Goal: Information Seeking & Learning: Learn about a topic

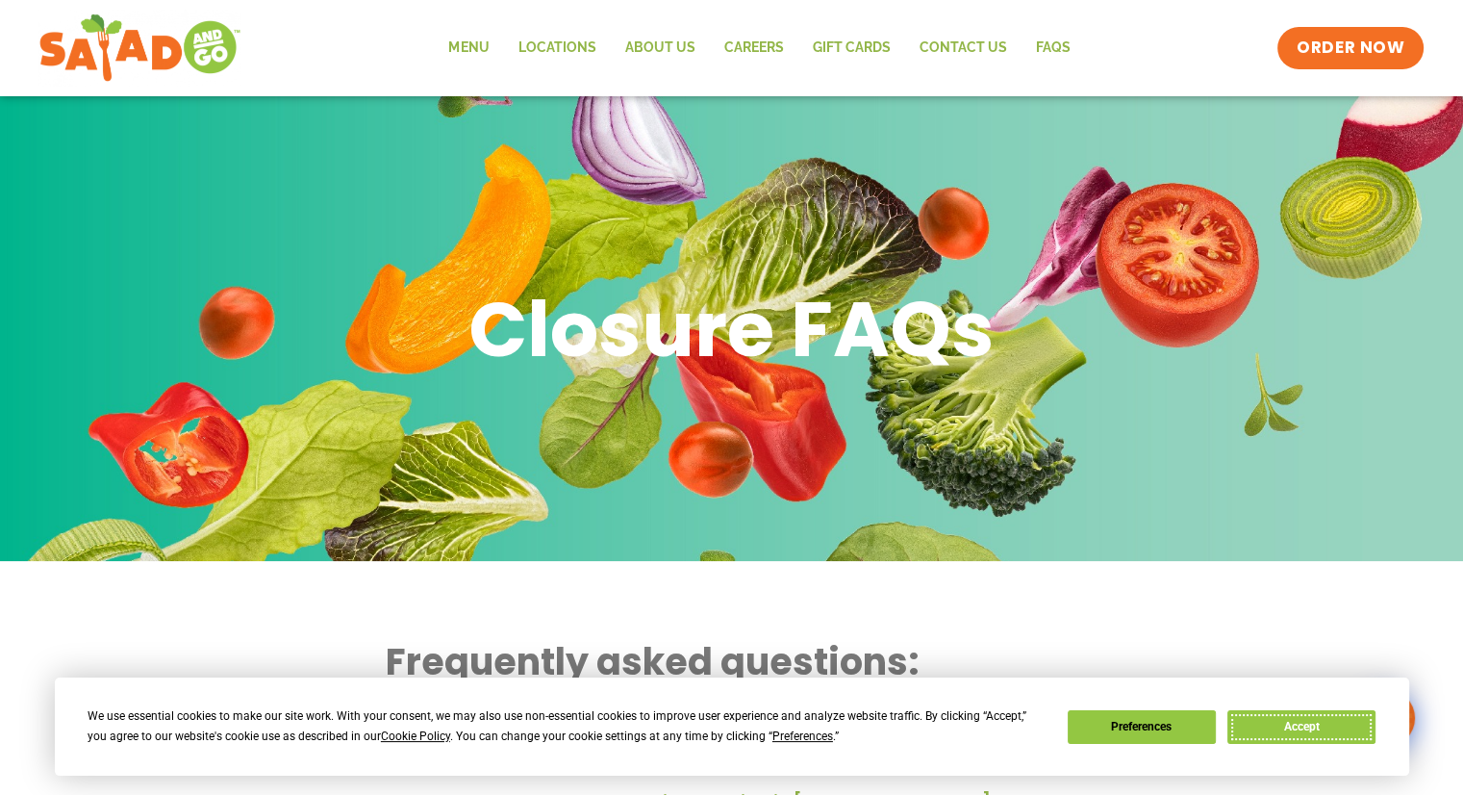
click at [1335, 732] on button "Accept" at bounding box center [1302, 727] width 148 height 34
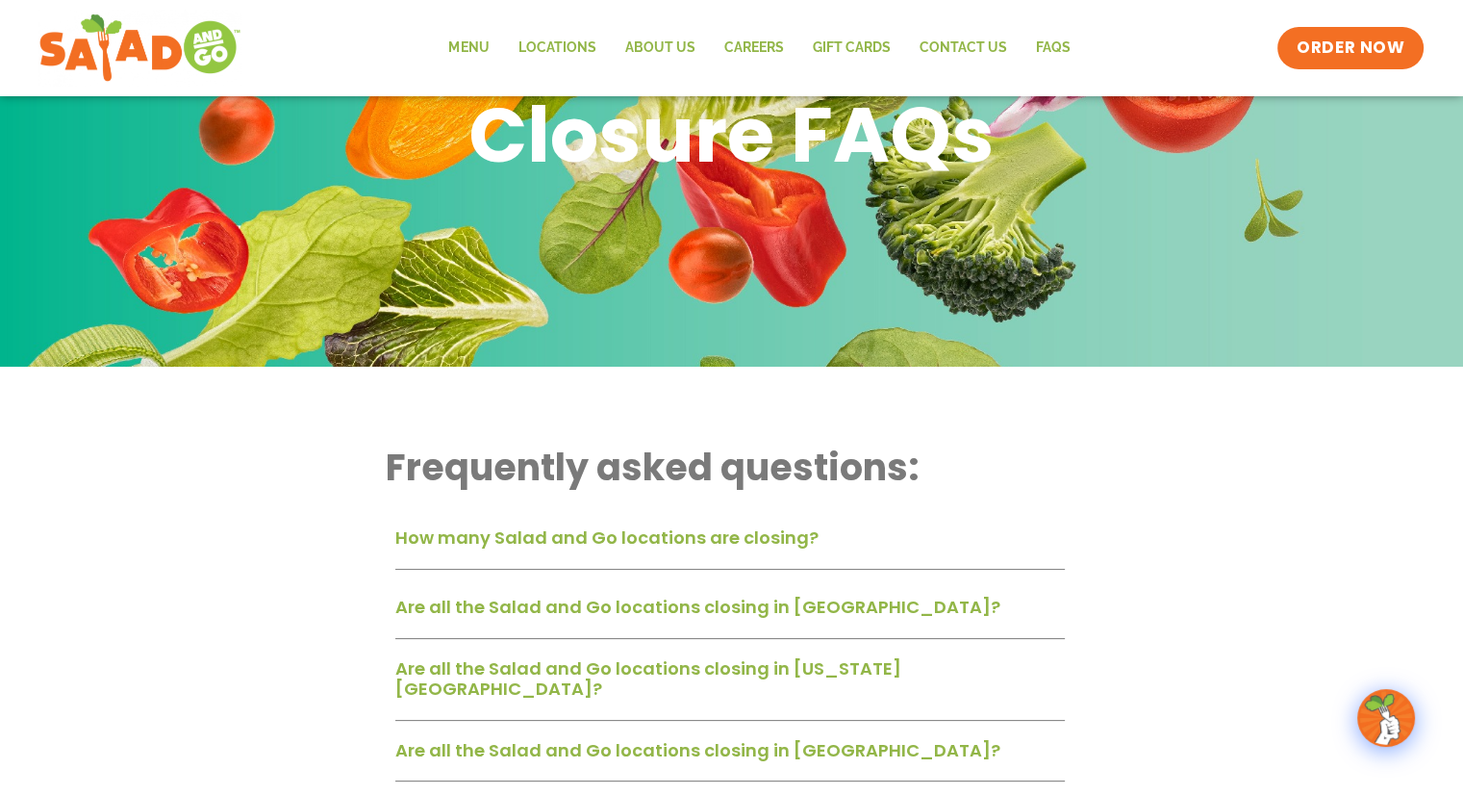
scroll to position [289, 0]
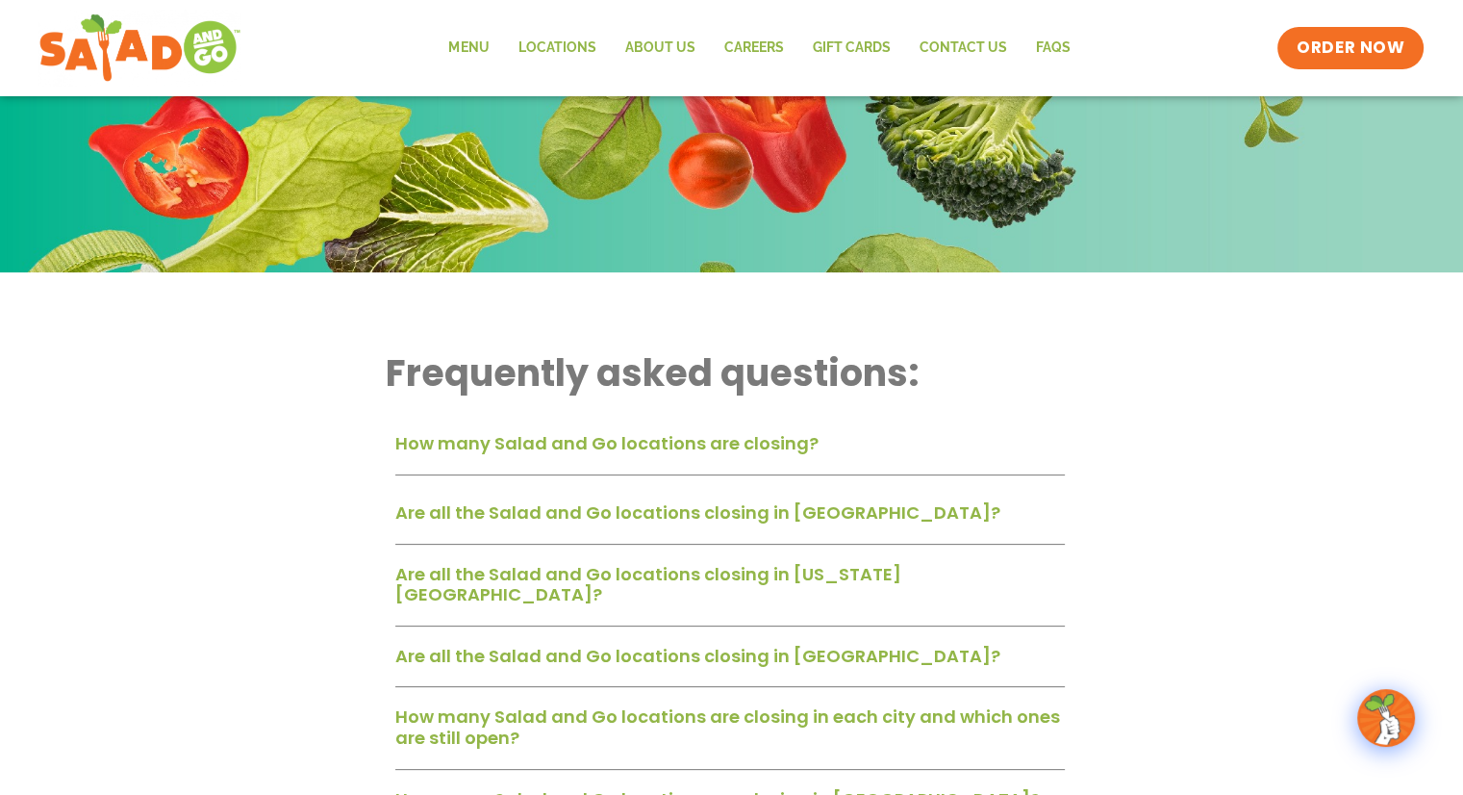
click at [690, 452] on link "How many Salad and Go locations are closing?" at bounding box center [606, 443] width 423 height 24
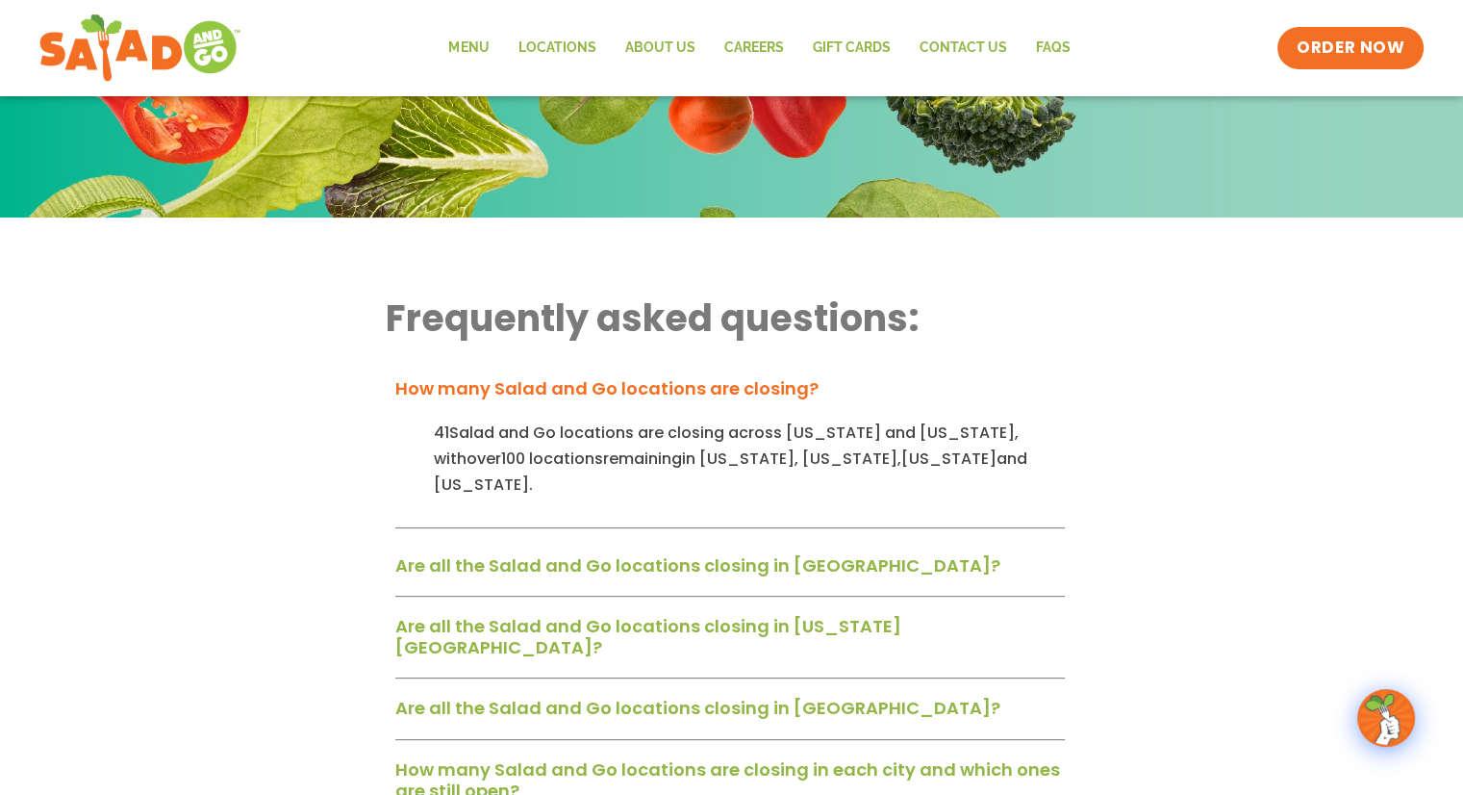
scroll to position [385, 0]
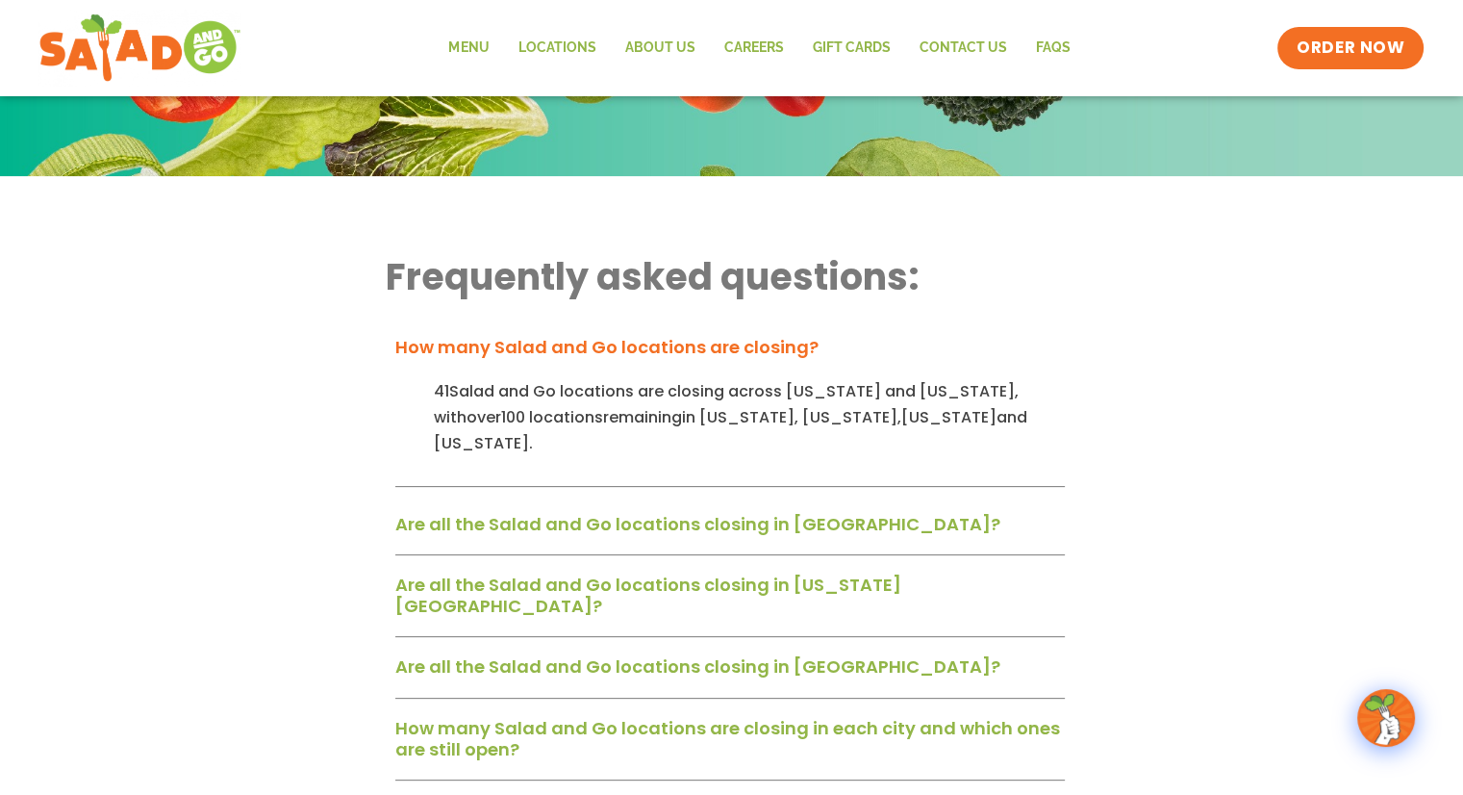
click at [599, 512] on link "Are all the Salad and Go locations closing in [GEOGRAPHIC_DATA]?" at bounding box center [697, 524] width 605 height 24
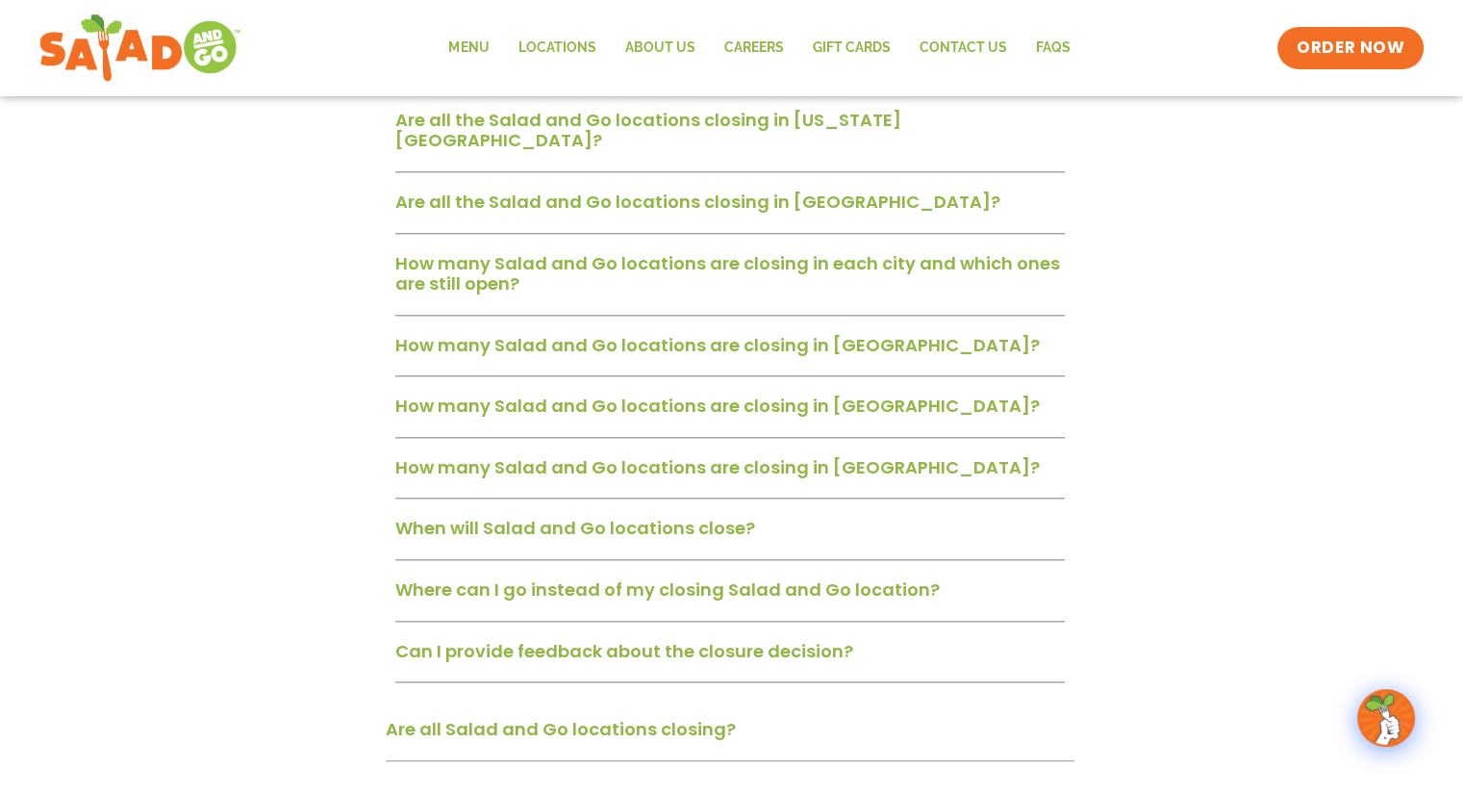
scroll to position [1924, 0]
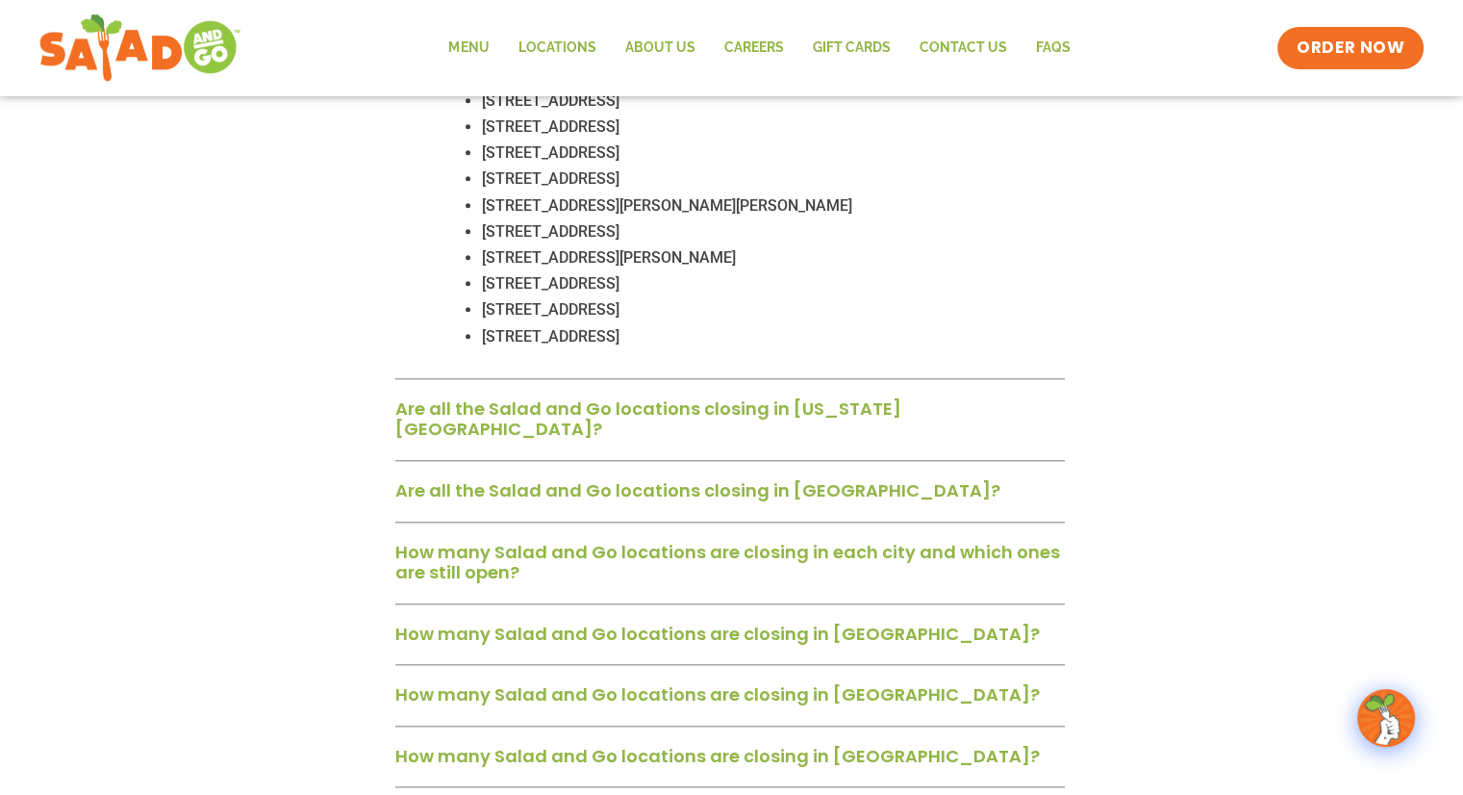
click at [643, 396] on link "Are all the Salad and Go locations closing in [US_STATE][GEOGRAPHIC_DATA]?" at bounding box center [648, 418] width 506 height 45
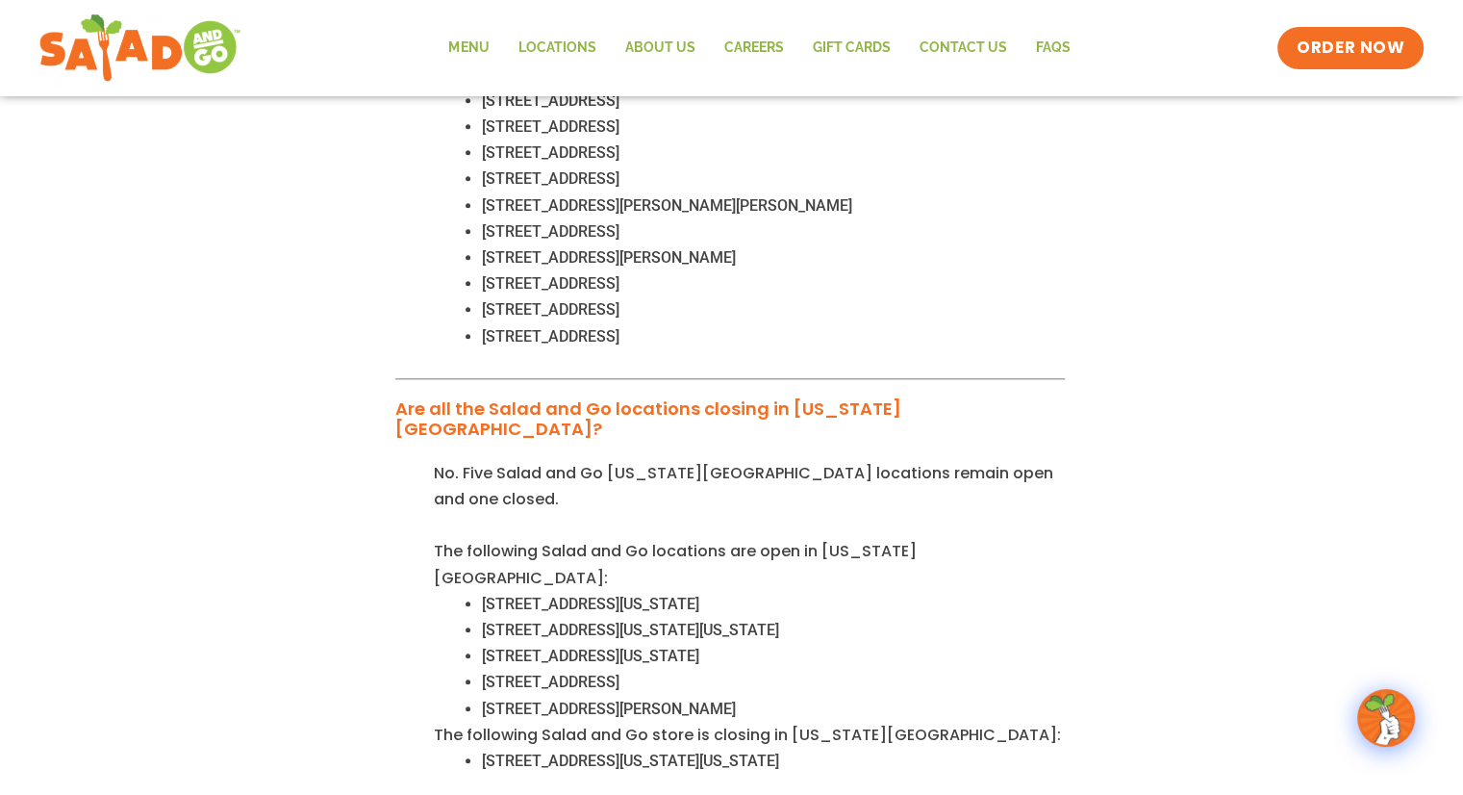
click at [1000, 722] on p "The following Salad and Go store is closing in [US_STATE][GEOGRAPHIC_DATA]:" at bounding box center [749, 735] width 631 height 26
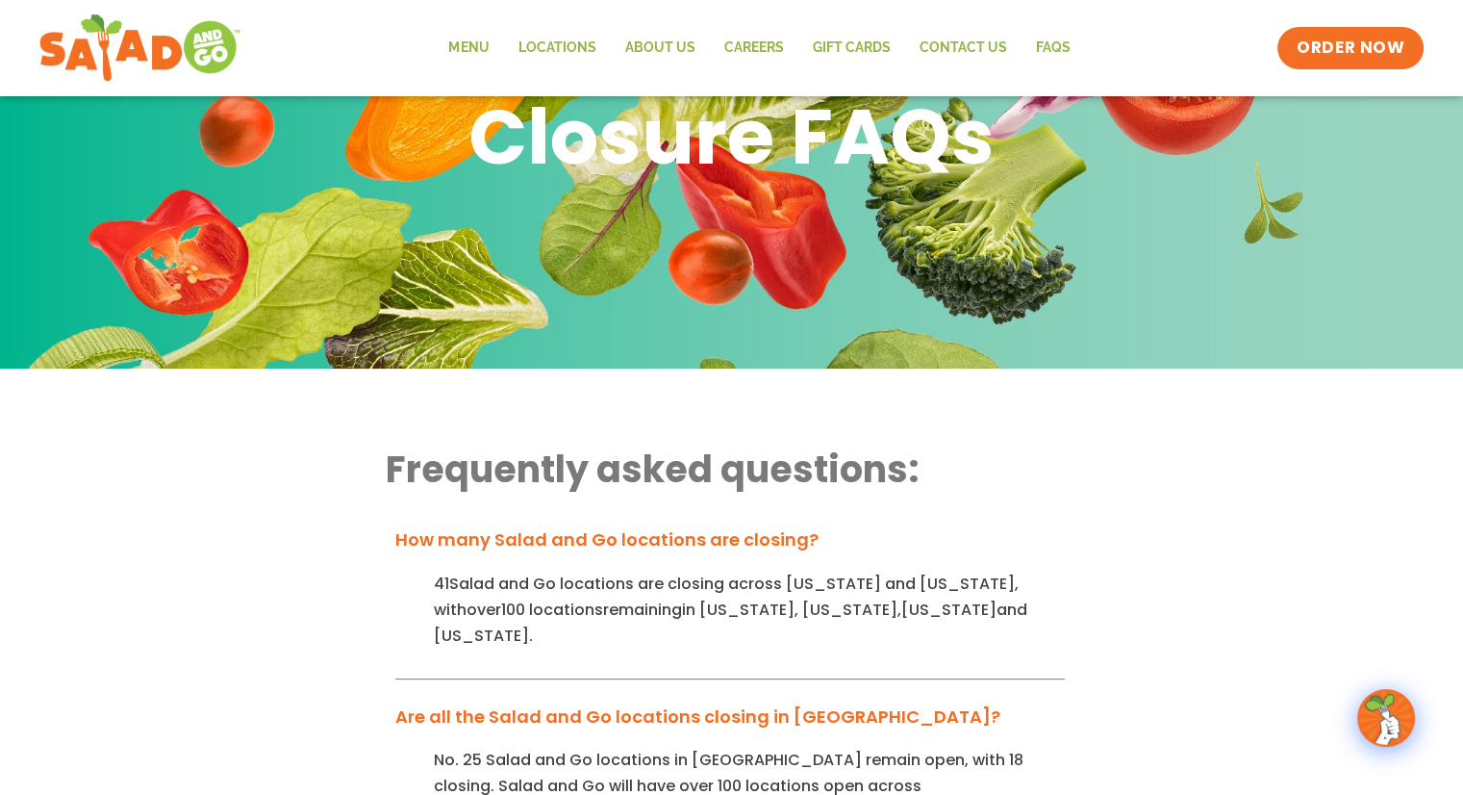
scroll to position [0, 0]
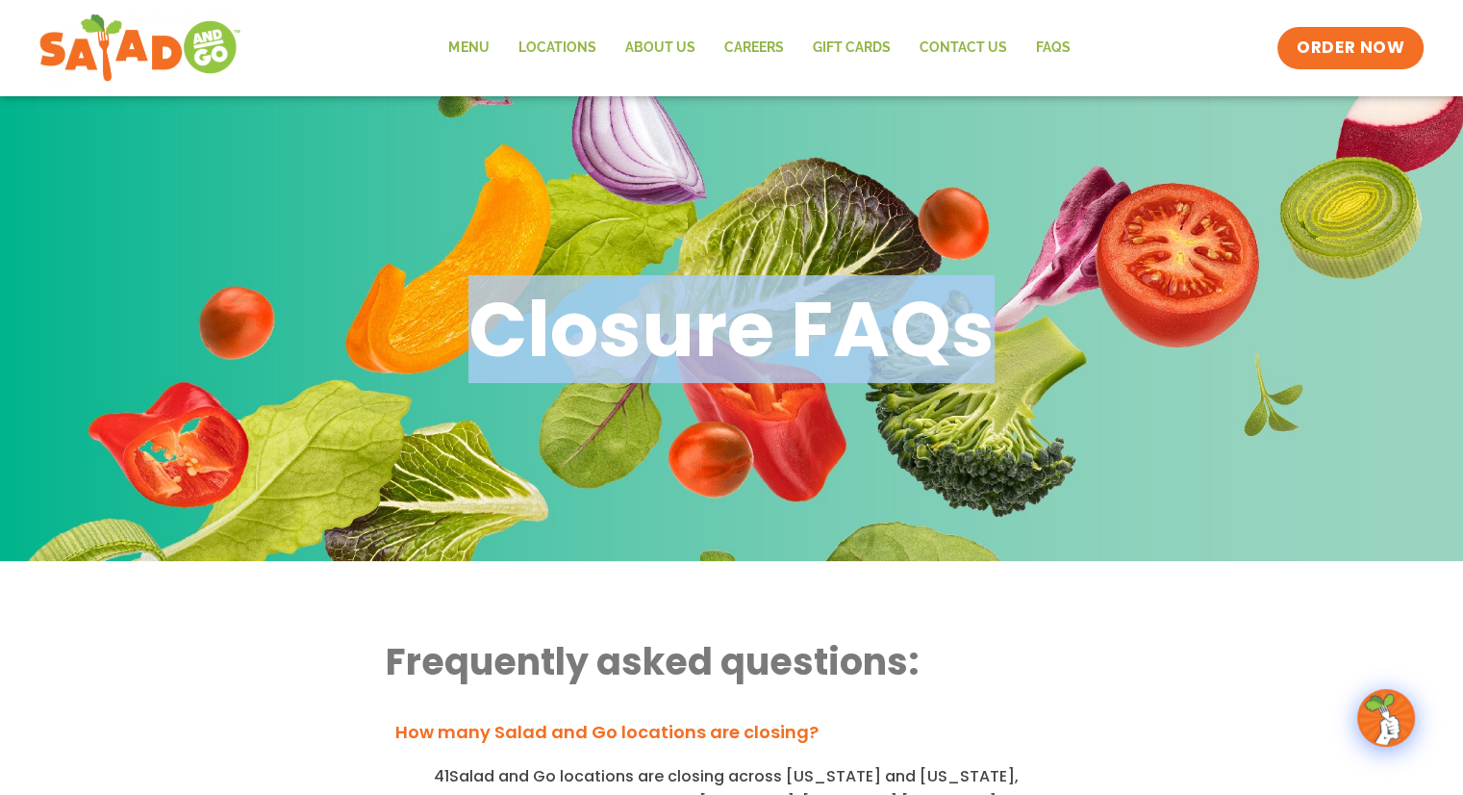
drag, startPoint x: 623, startPoint y: 339, endPoint x: 982, endPoint y: 348, distance: 359.0
click at [982, 348] on h1 "Closure FAQs" at bounding box center [732, 329] width 526 height 100
copy h1 "Closure FAQs"
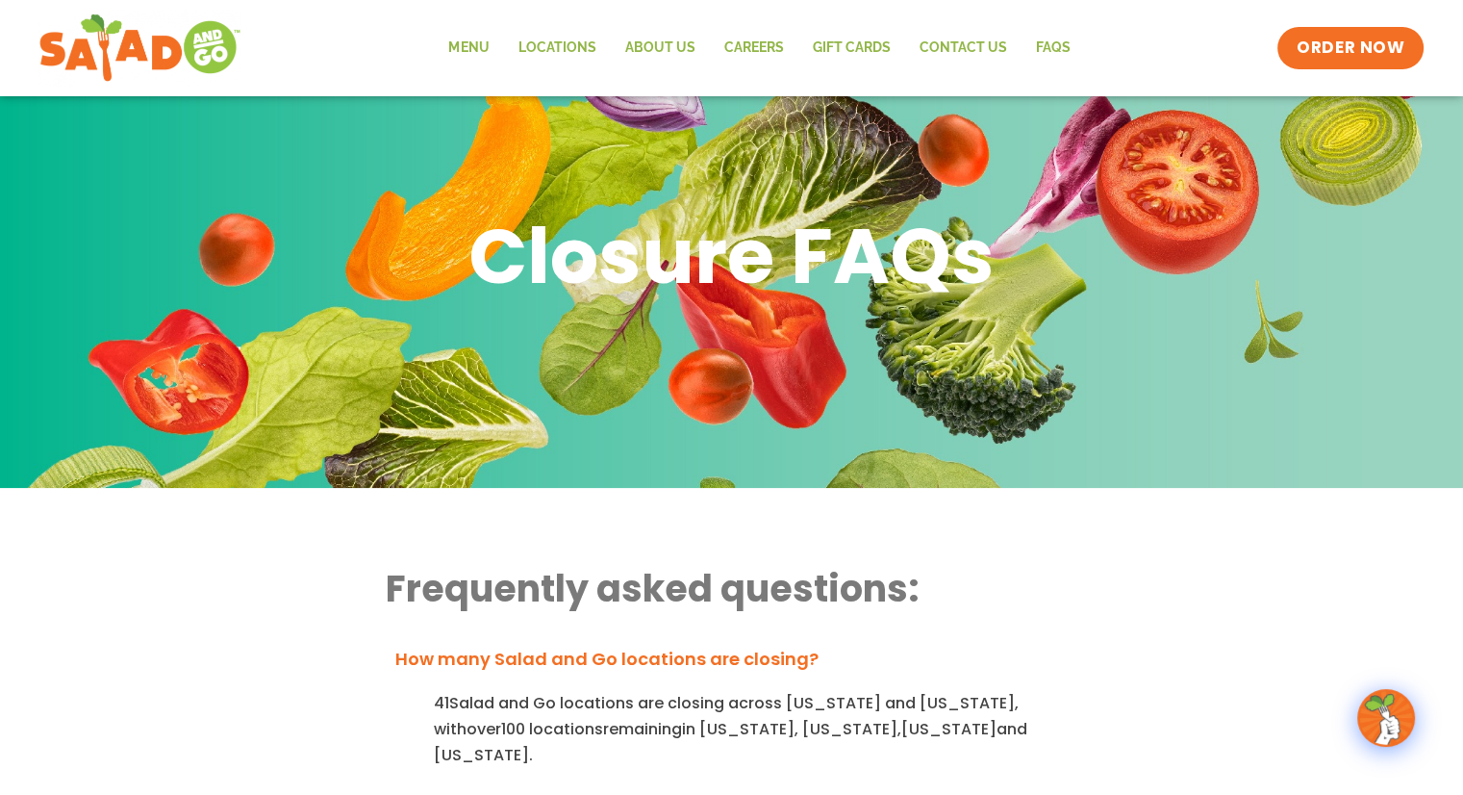
scroll to position [192, 0]
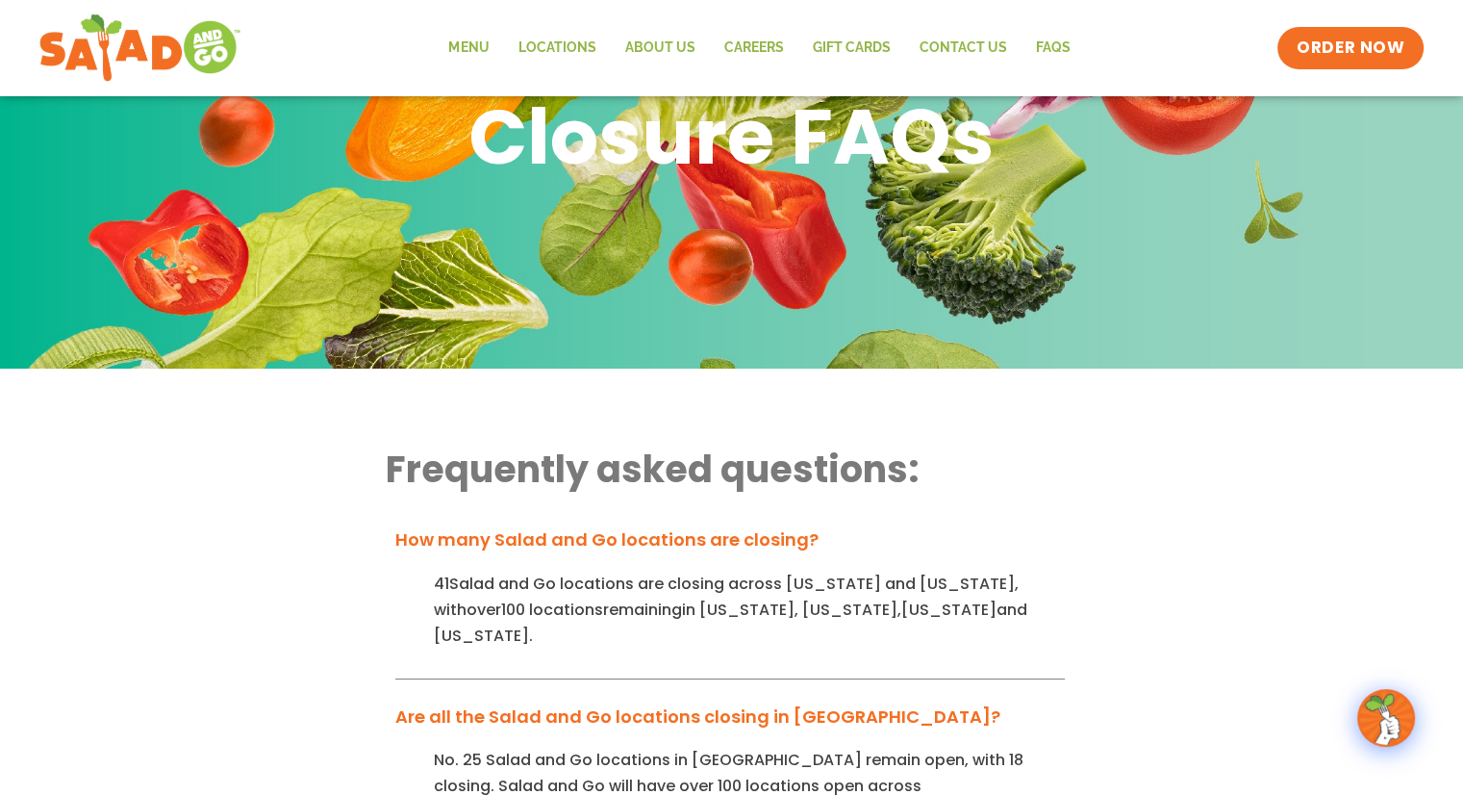
click at [573, 535] on link "How many Salad and Go locations are closing?" at bounding box center [606, 539] width 423 height 24
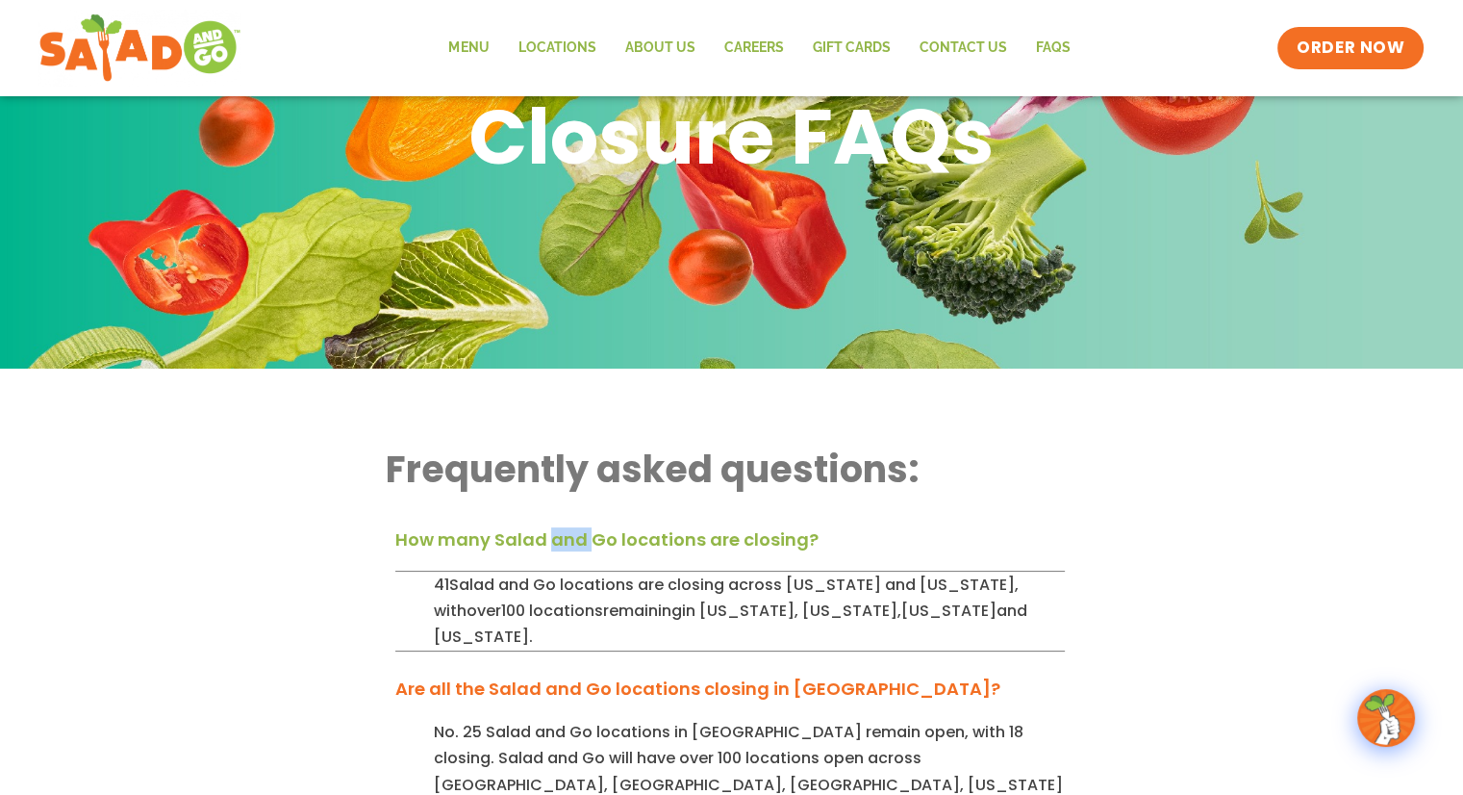
click at [573, 535] on link "How many Salad and Go locations are closing?" at bounding box center [606, 539] width 423 height 24
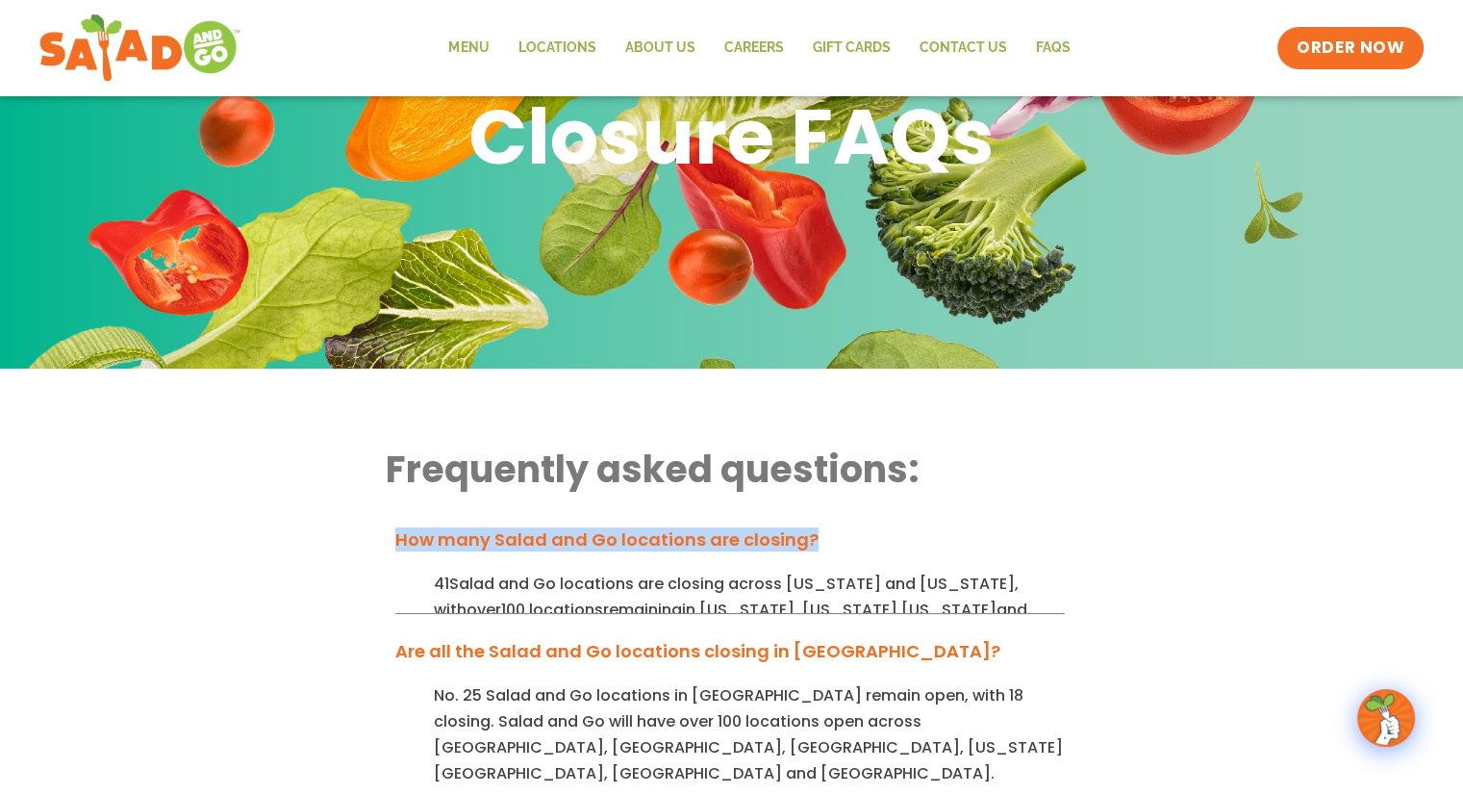
click at [573, 535] on link "How many Salad and Go locations are closing?" at bounding box center [606, 539] width 423 height 24
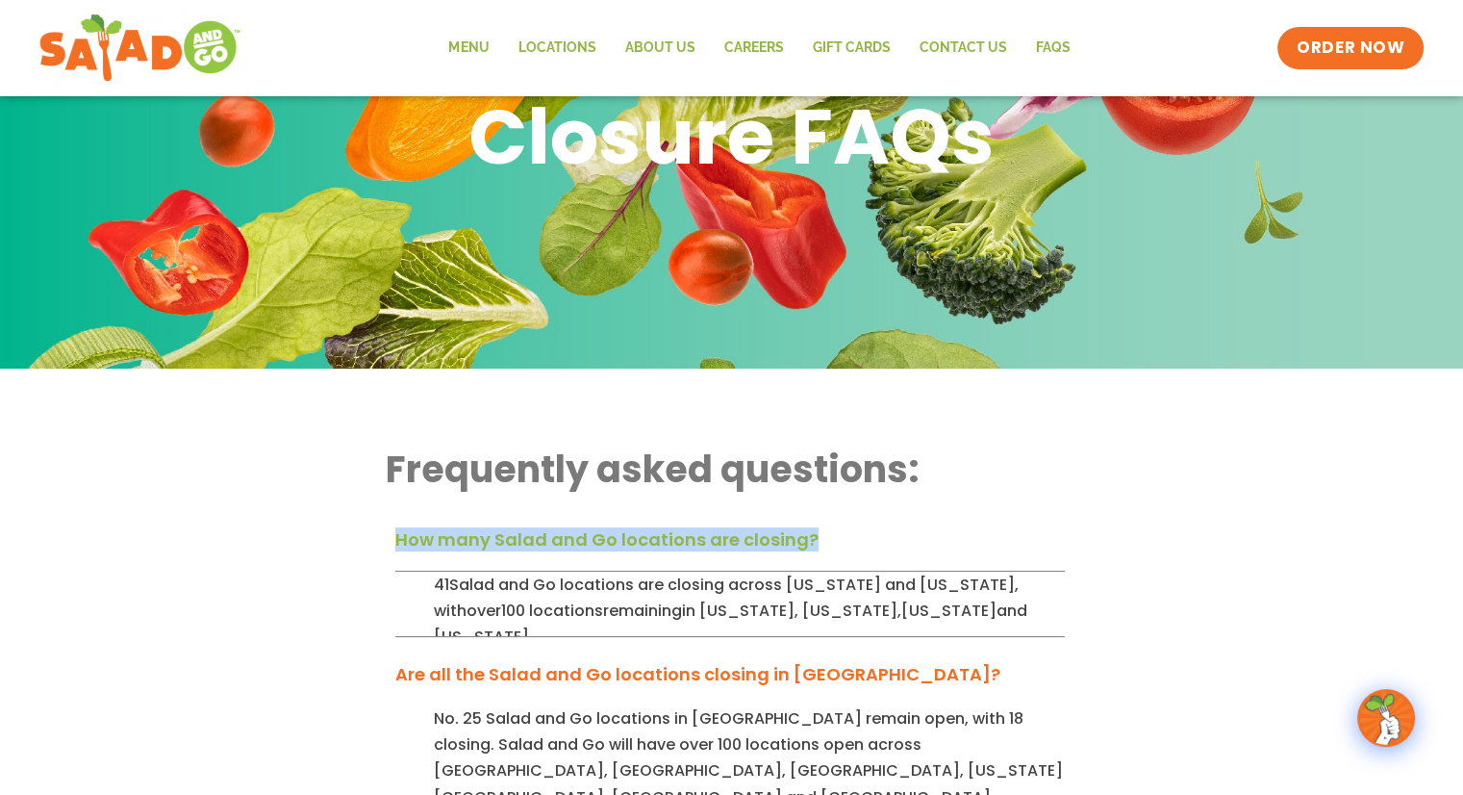
copy link "How many Salad and Go locations are closing?"
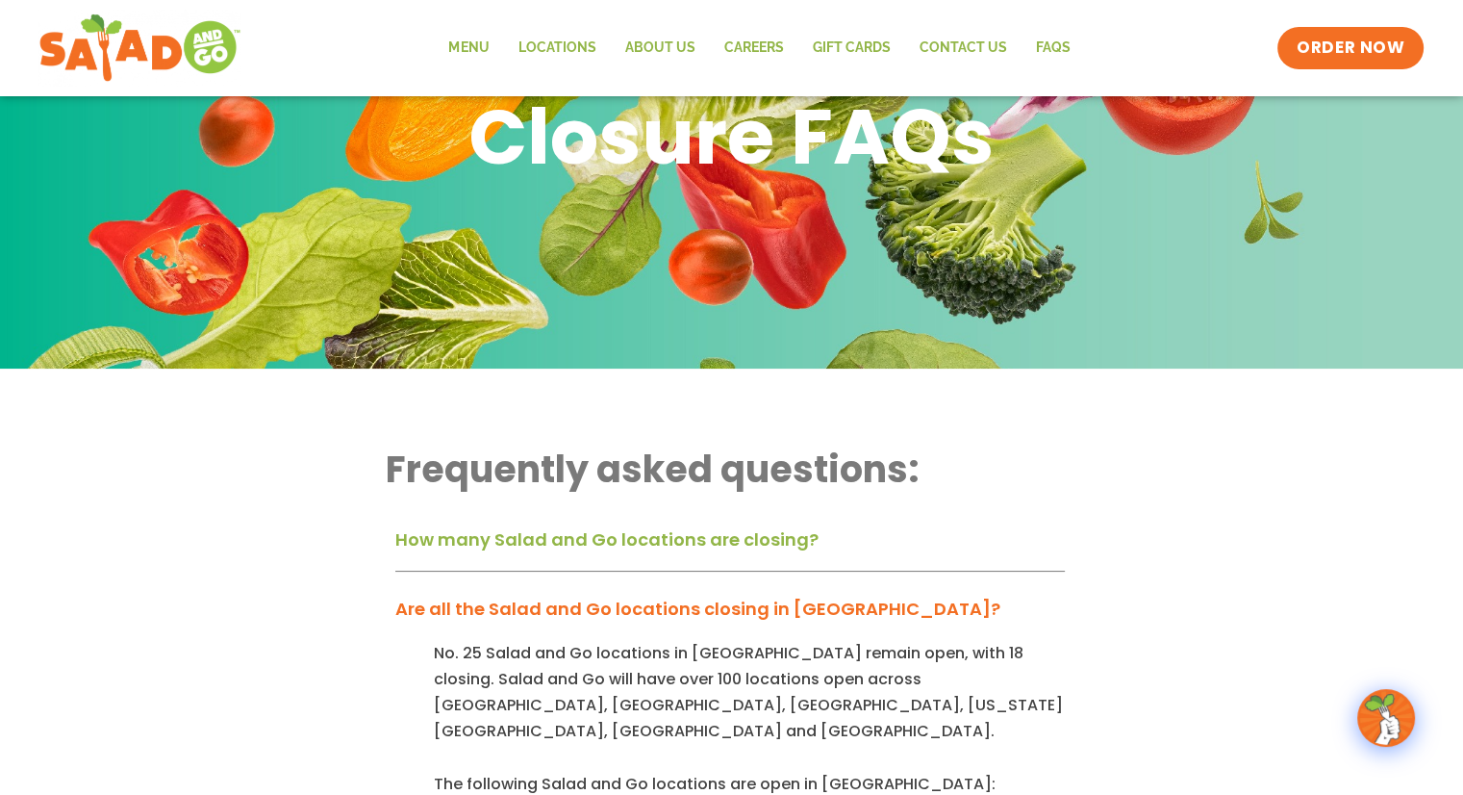
drag, startPoint x: 218, startPoint y: 455, endPoint x: 230, endPoint y: 459, distance: 12.2
click at [621, 545] on link "How many Salad and Go locations are closing?" at bounding box center [606, 539] width 423 height 24
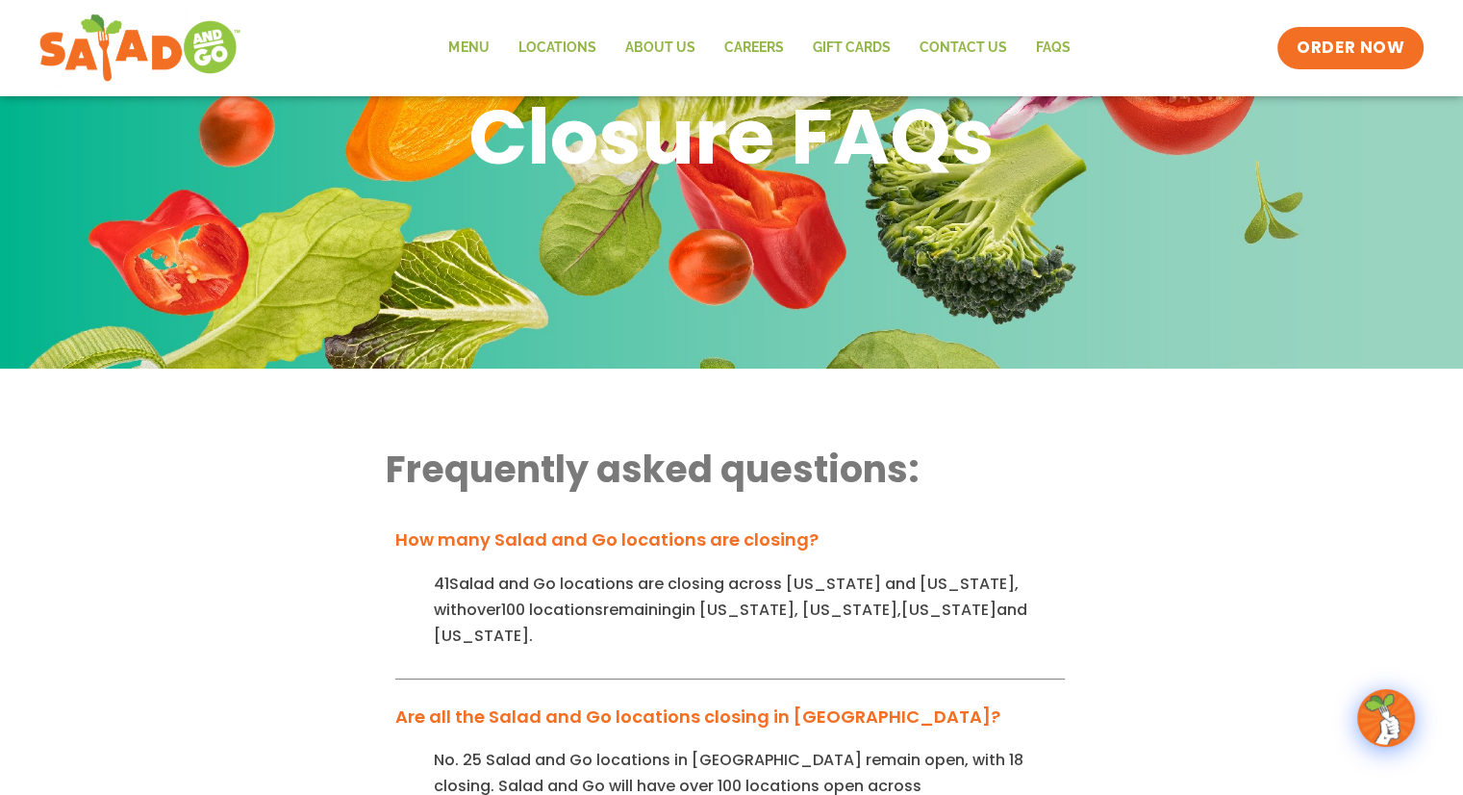
drag, startPoint x: 920, startPoint y: 614, endPoint x: 429, endPoint y: 590, distance: 491.3
click at [429, 590] on div "41 Salad and Go locations are closing across Texas and Oklahoma , with over 100…" at bounding box center [730, 625] width 670 height 109
copy p "41 Salad and Go locations are closing across Texas and Oklahoma , with over 100…"
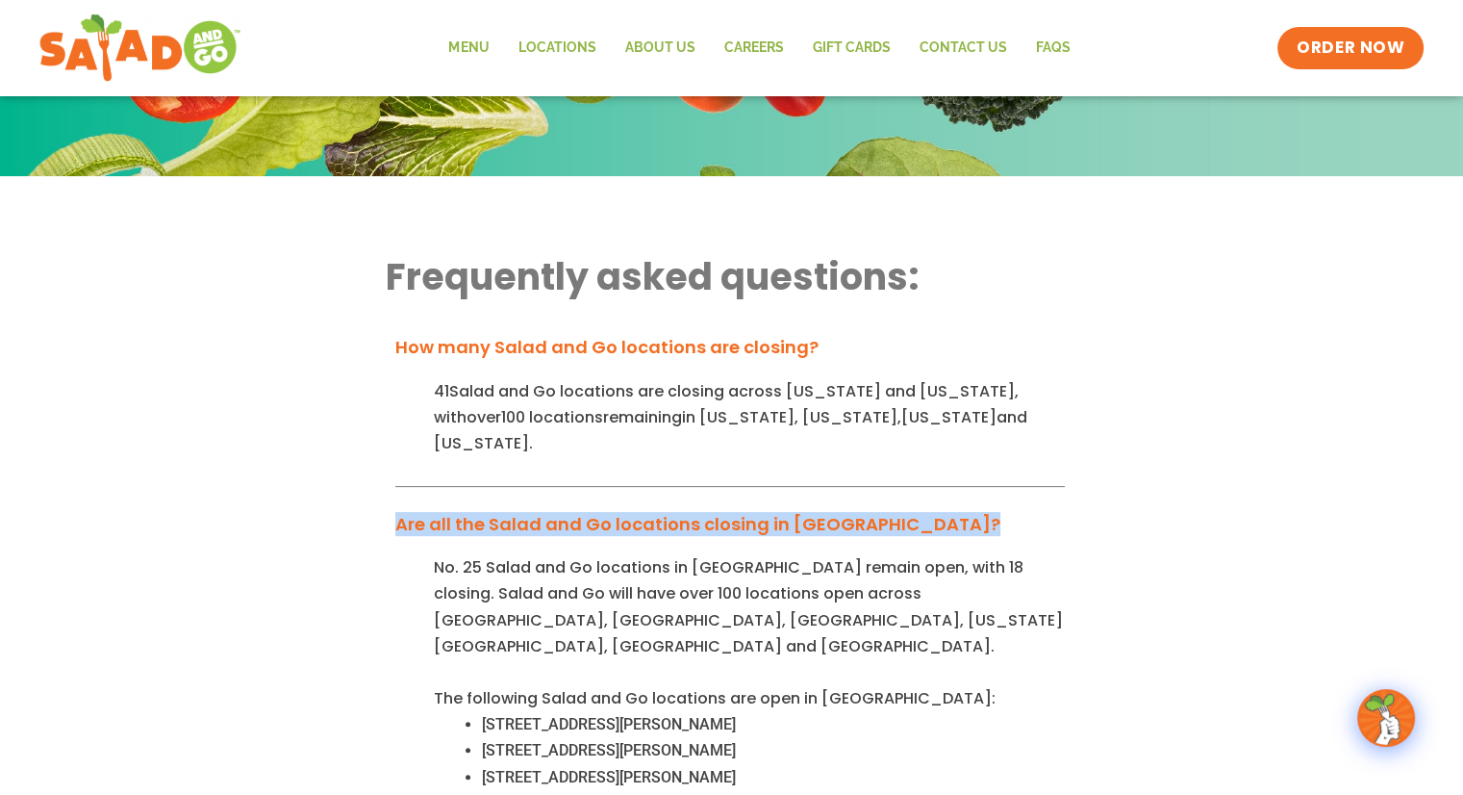
drag, startPoint x: 394, startPoint y: 495, endPoint x: 996, endPoint y: 495, distance: 601.3
click at [996, 506] on div "Are all the Salad and Go locations closing in [GEOGRAPHIC_DATA]?" at bounding box center [730, 530] width 670 height 49
copy link "Are all the Salad and Go locations closing in [GEOGRAPHIC_DATA]?"
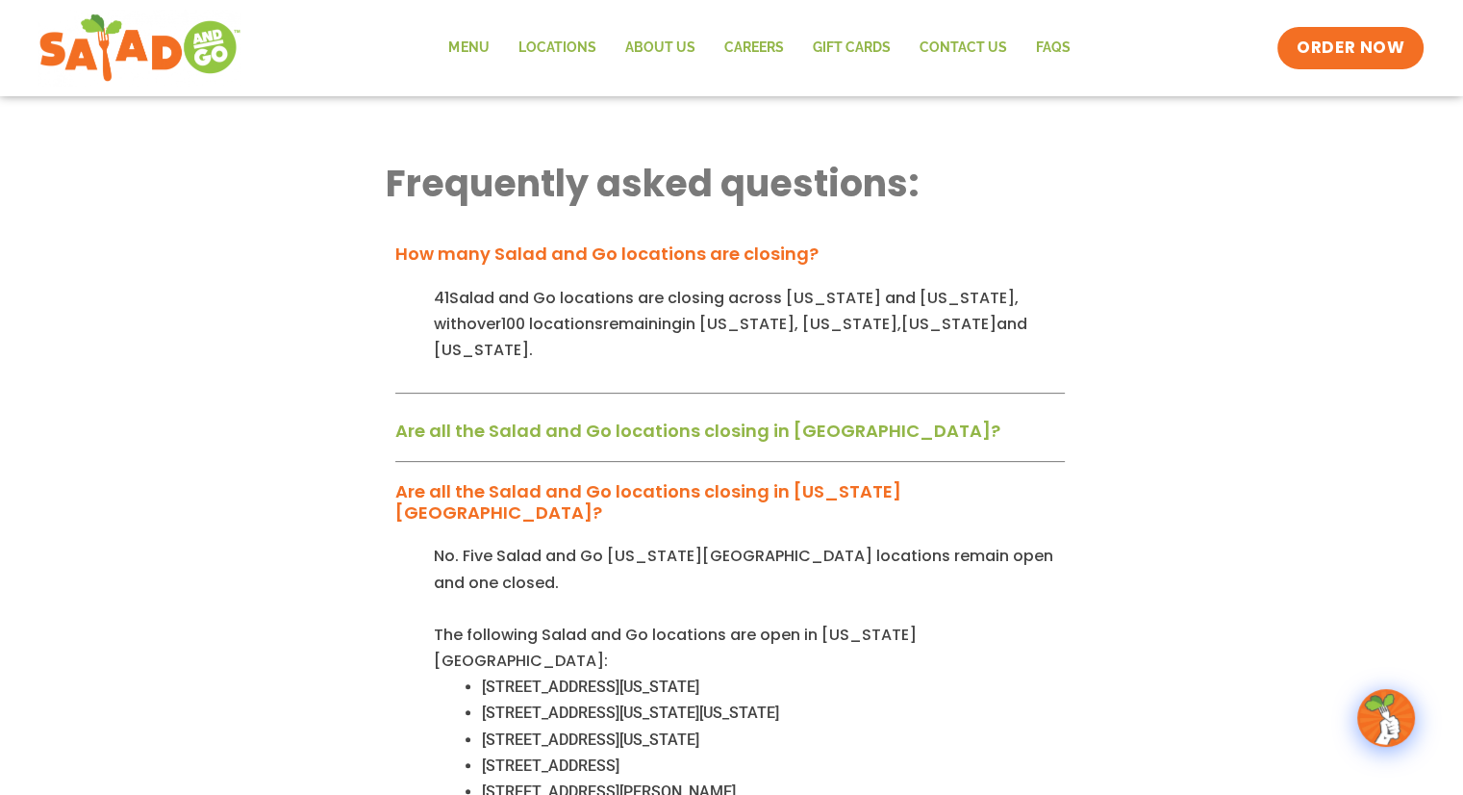
scroll to position [577, 0]
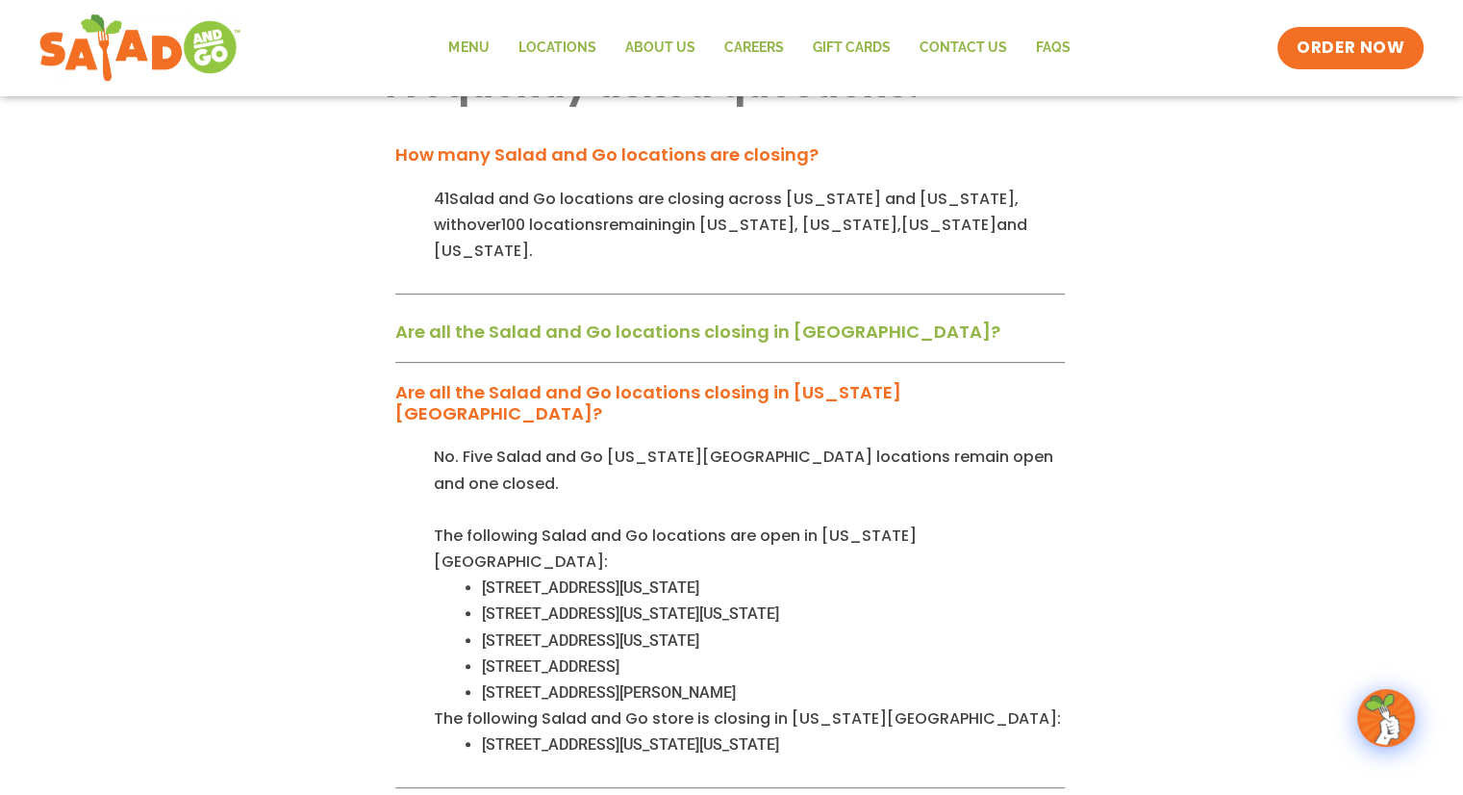
click at [575, 319] on link "Are all the Salad and Go locations closing in [GEOGRAPHIC_DATA]?" at bounding box center [697, 331] width 605 height 24
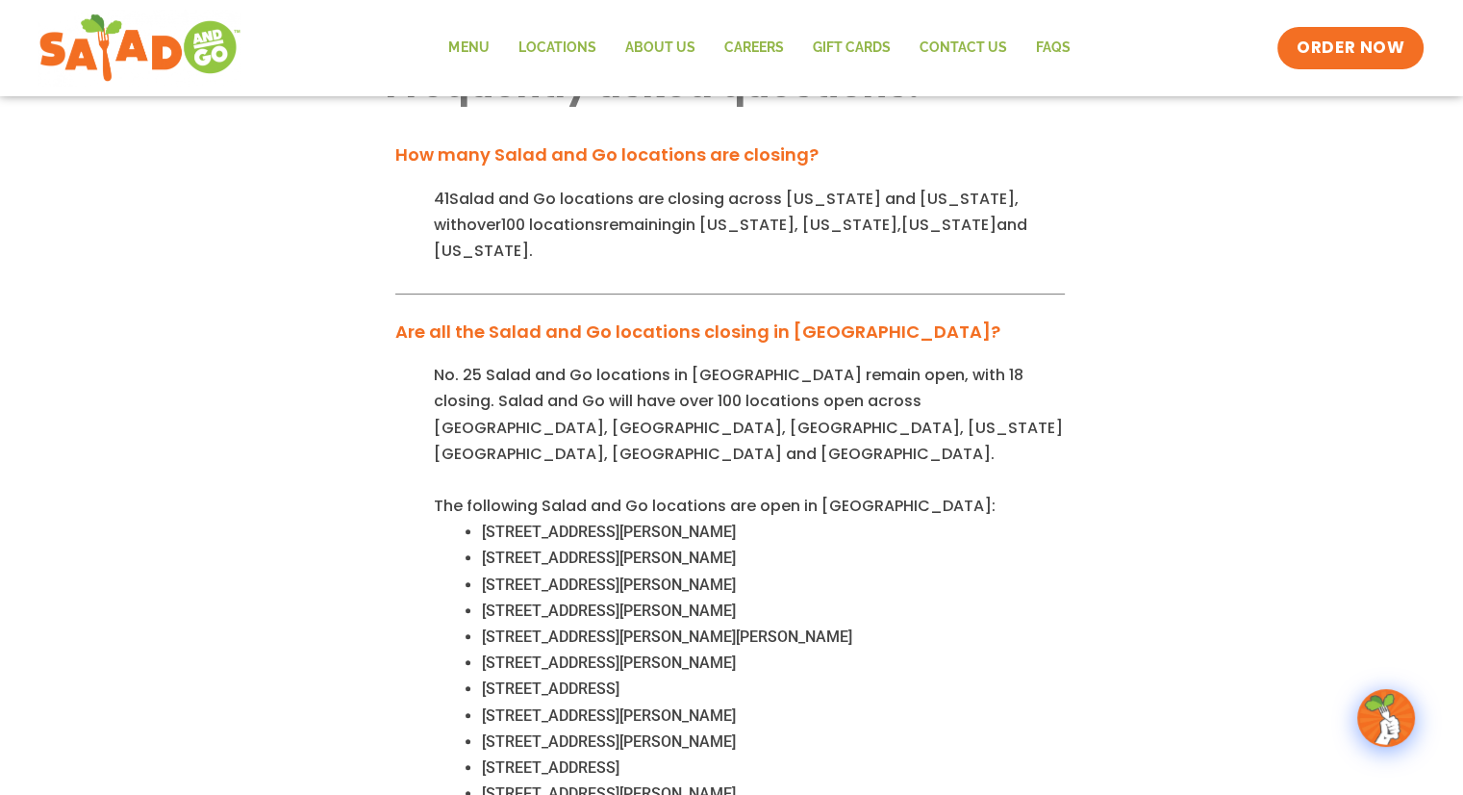
scroll to position [770, 0]
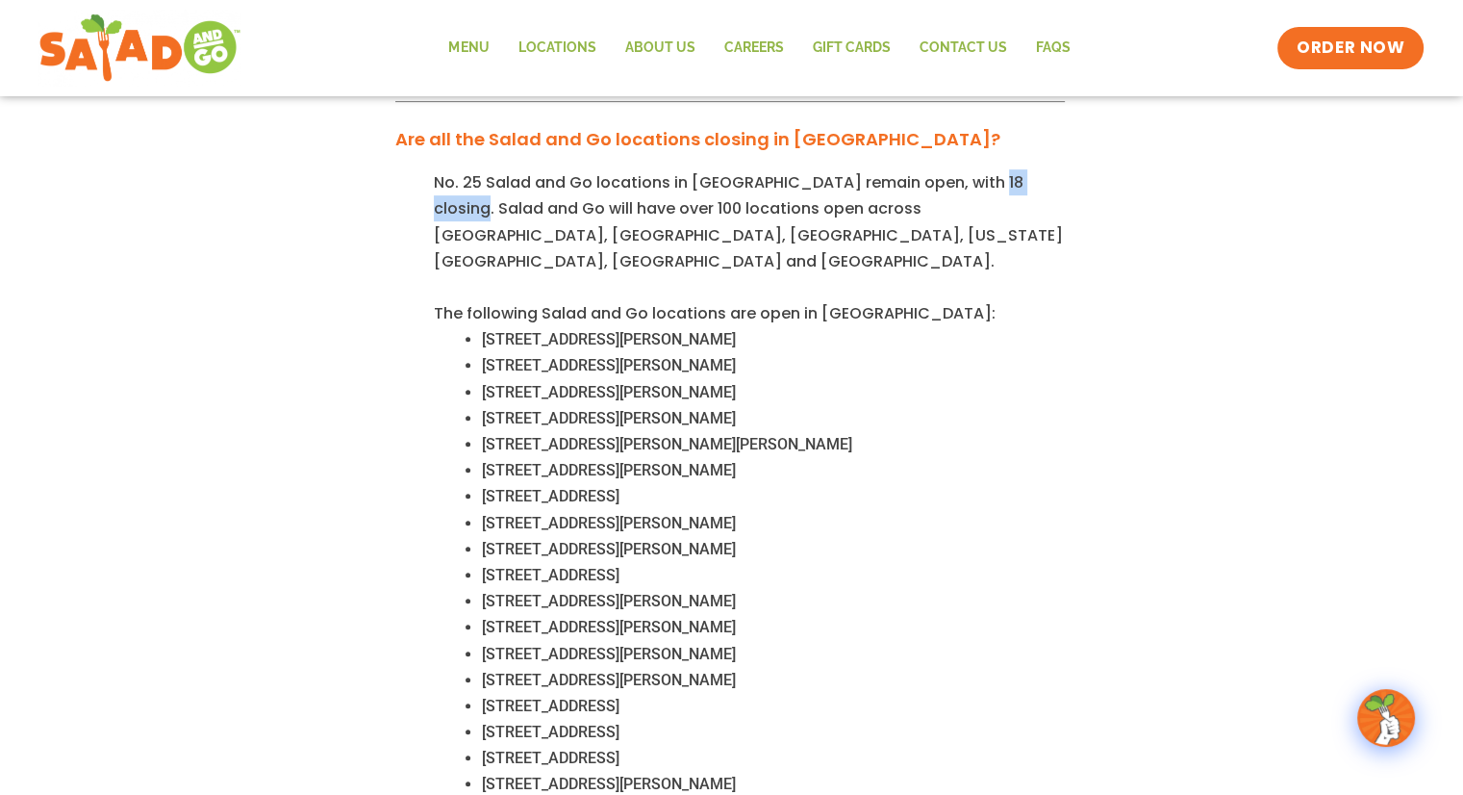
drag, startPoint x: 974, startPoint y: 153, endPoint x: 1045, endPoint y: 153, distance: 71.2
click at [1045, 171] on span "No. 25 Salad and Go locations in [GEOGRAPHIC_DATA] remain open, with 18 closing…" at bounding box center [748, 221] width 629 height 101
copy span "18 closing"
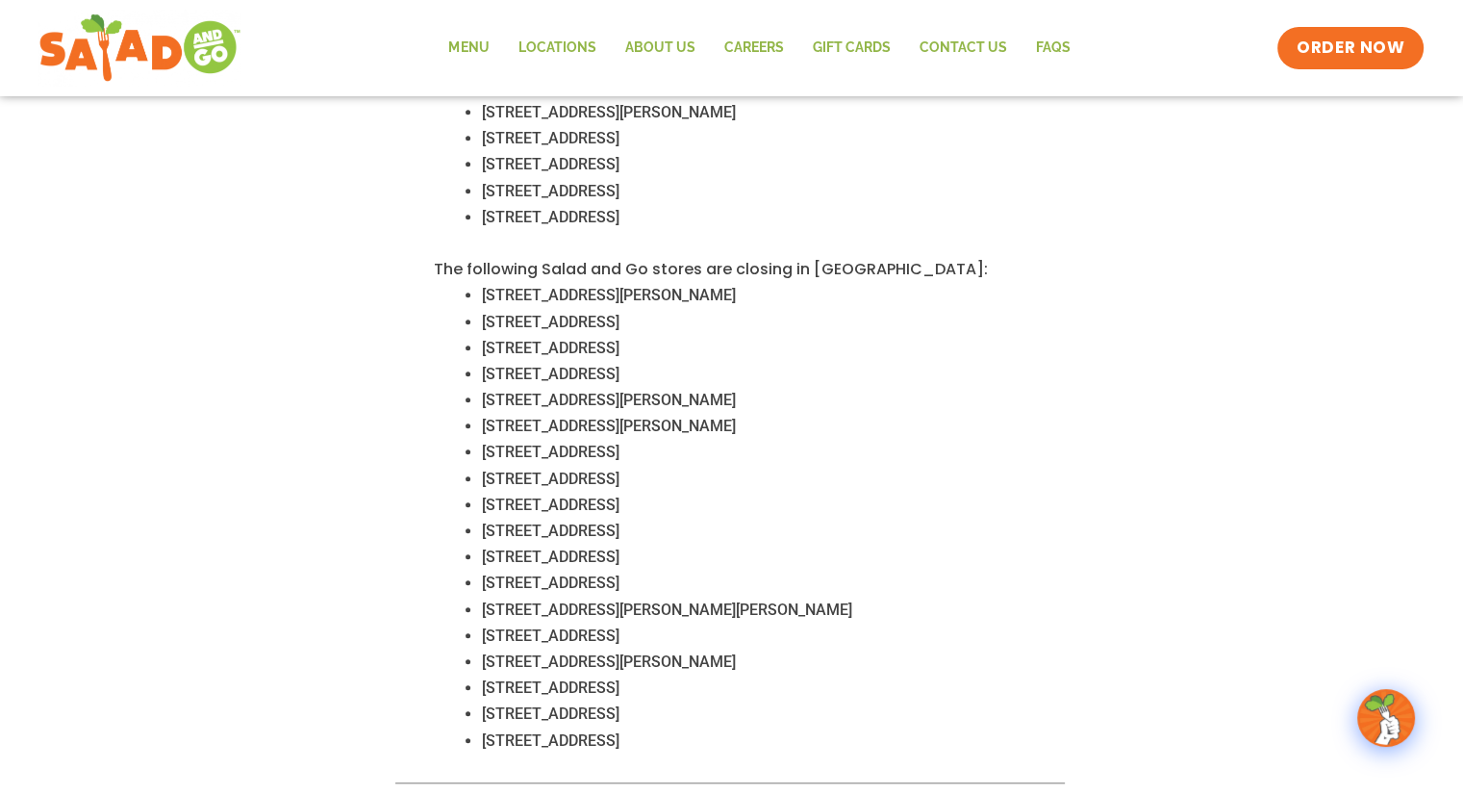
scroll to position [1539, 0]
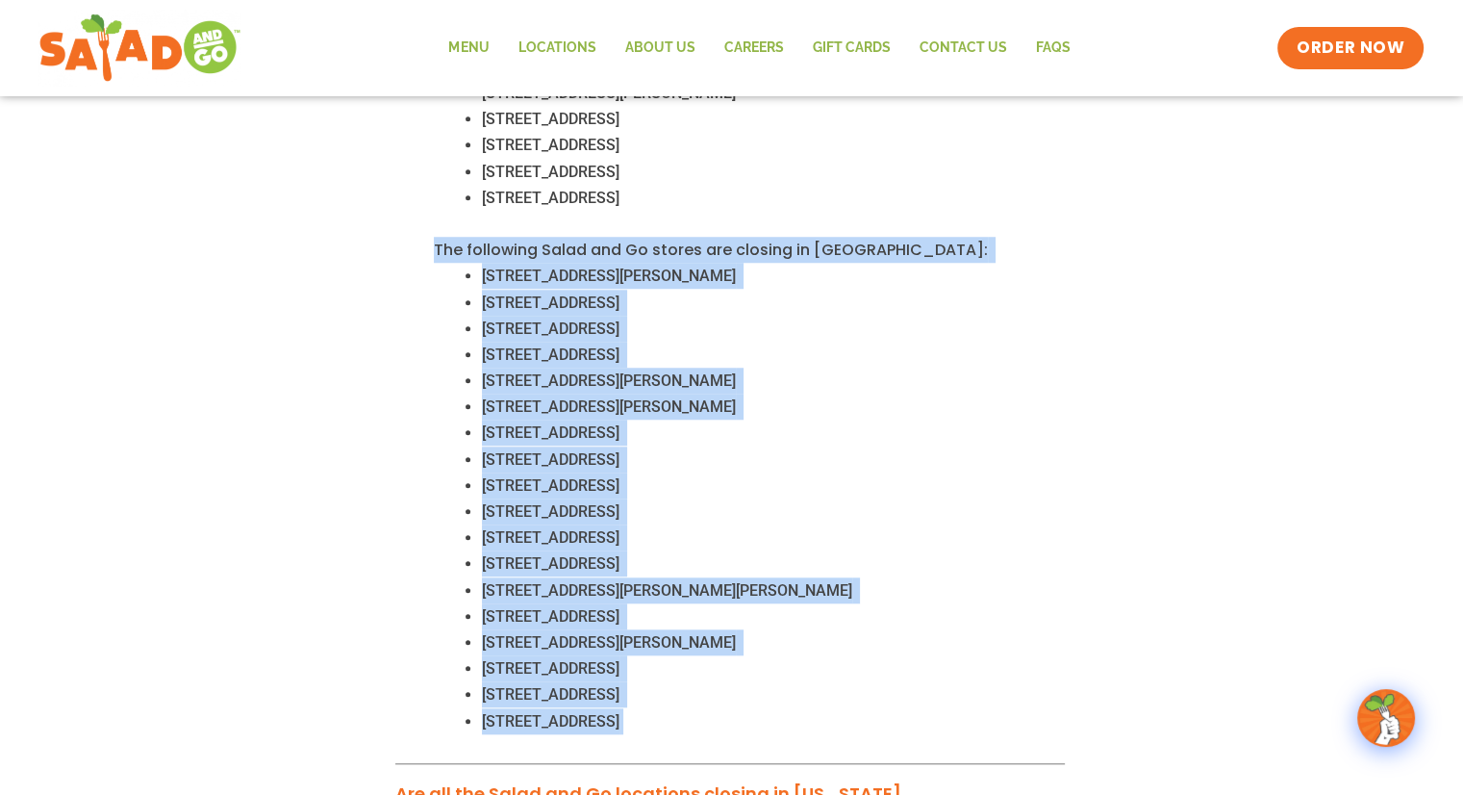
drag, startPoint x: 433, startPoint y: 193, endPoint x: 824, endPoint y: 666, distance: 613.0
click at [824, 666] on div "No. 25 Salad and Go locations in Dallas-Fort Worth remain open, with 18 closing…" at bounding box center [730, 82] width 670 height 1364
copy div "The following Salad and Go stores are closing in Dallas-Fort Worth: 14909 Coit …"
click at [83, 524] on div "Closure FAQs Frequently asked questions: How many Salad and Go locations are cl…" at bounding box center [731, 345] width 1463 height 3576
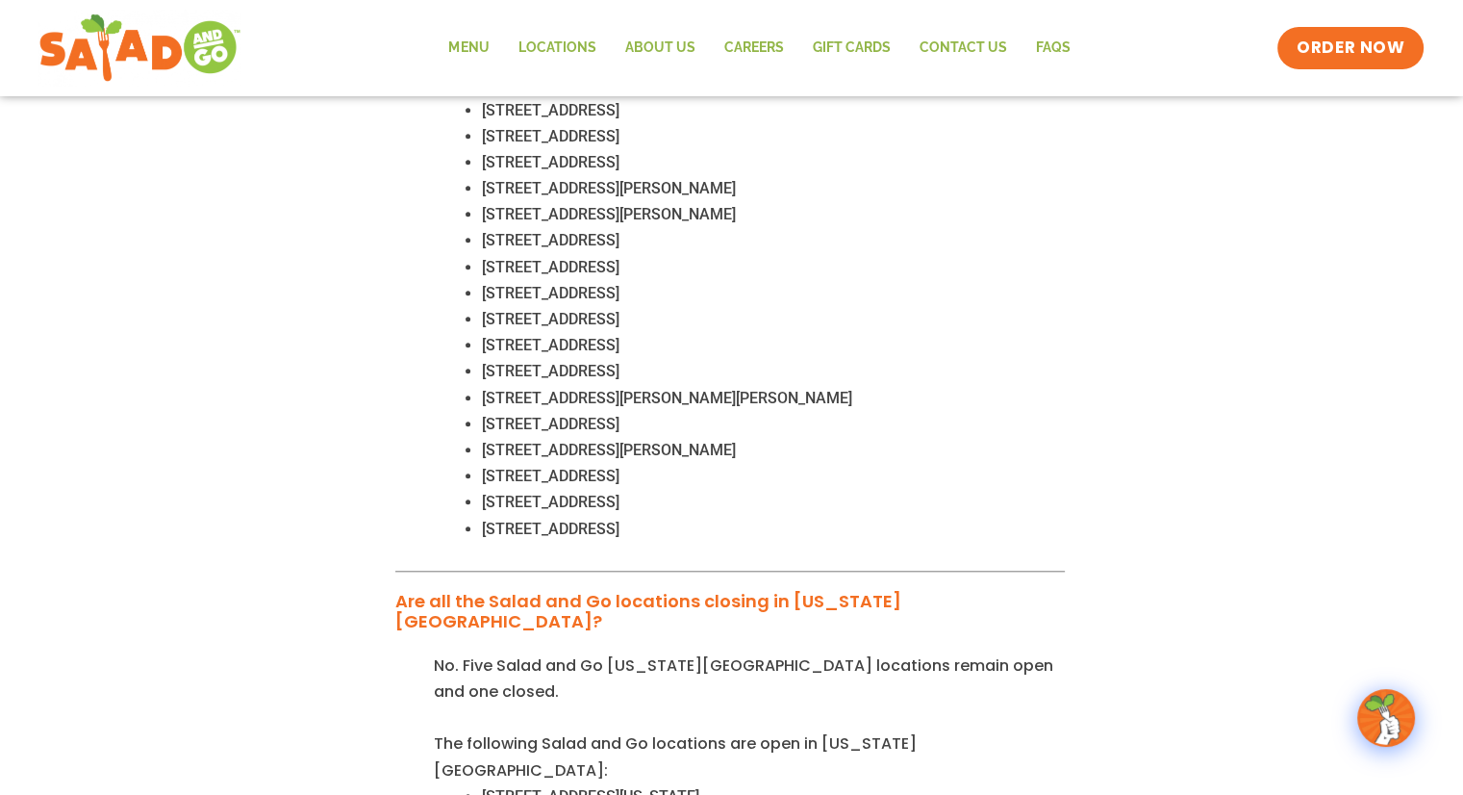
scroll to position [1924, 0]
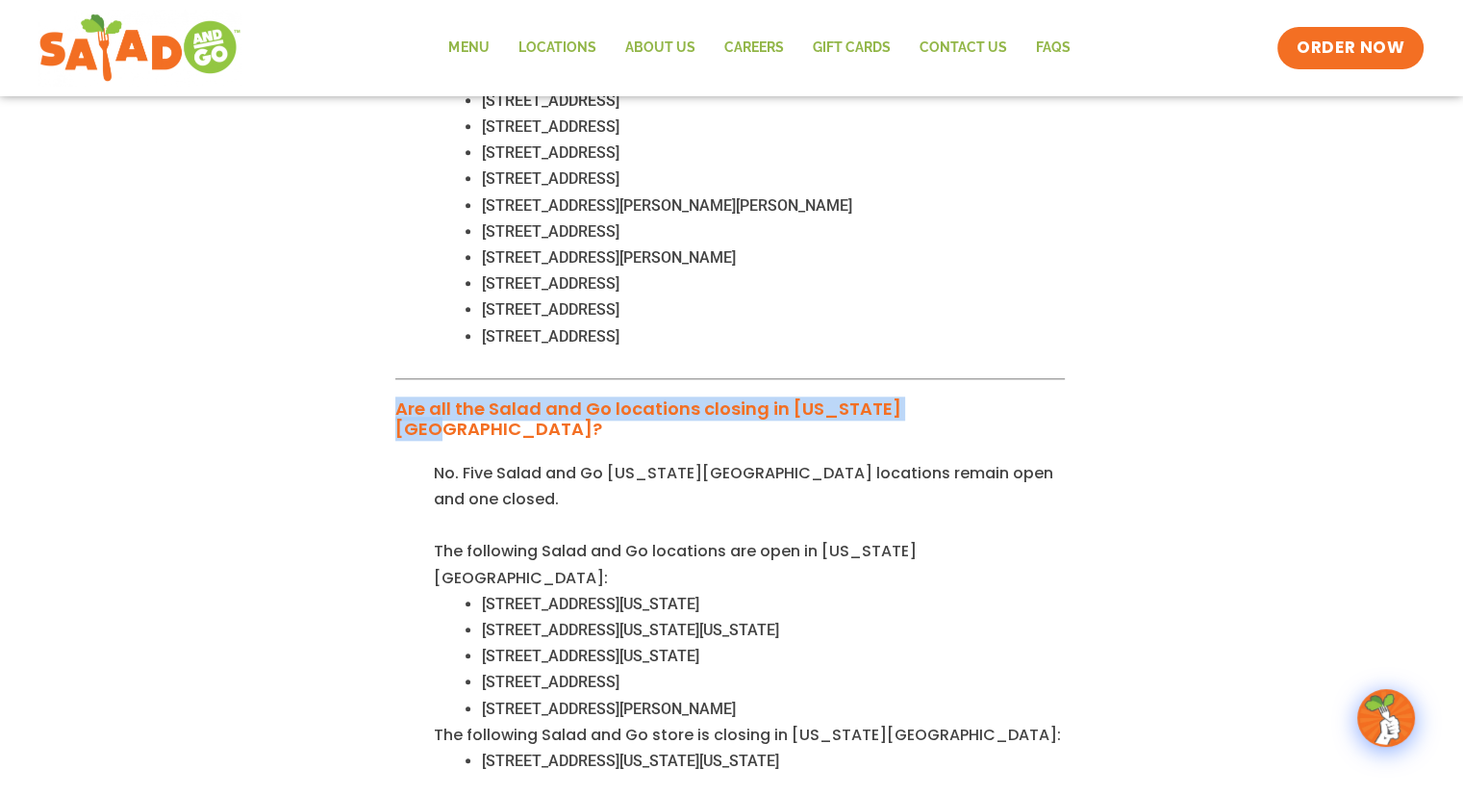
drag, startPoint x: 394, startPoint y: 355, endPoint x: 943, endPoint y: 359, distance: 548.4
click at [943, 391] on div "Are all the Salad and Go locations closing in [US_STATE][GEOGRAPHIC_DATA]?" at bounding box center [730, 425] width 670 height 69
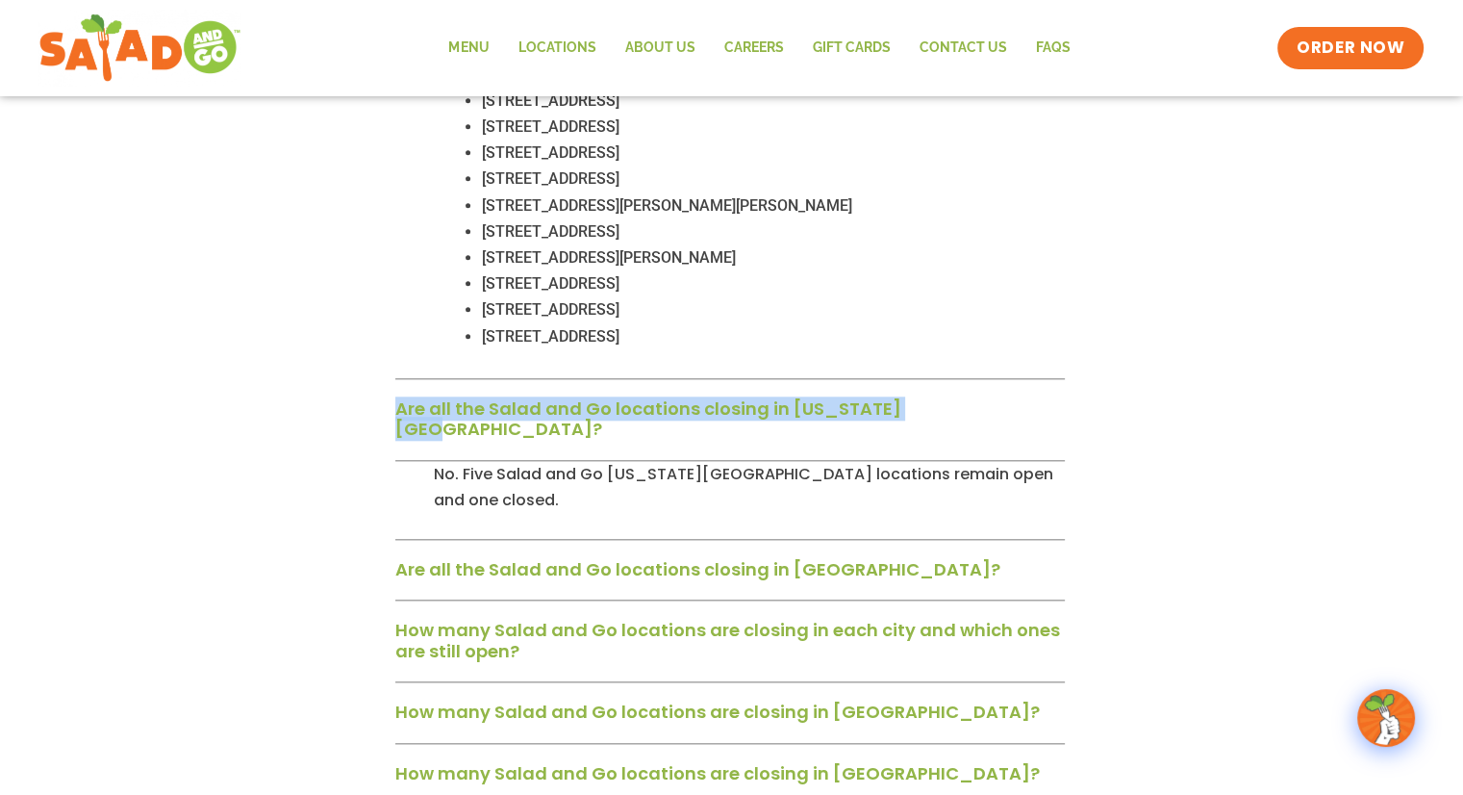
copy link "Are all the Salad and Go locations closing in [US_STATE][GEOGRAPHIC_DATA]?"
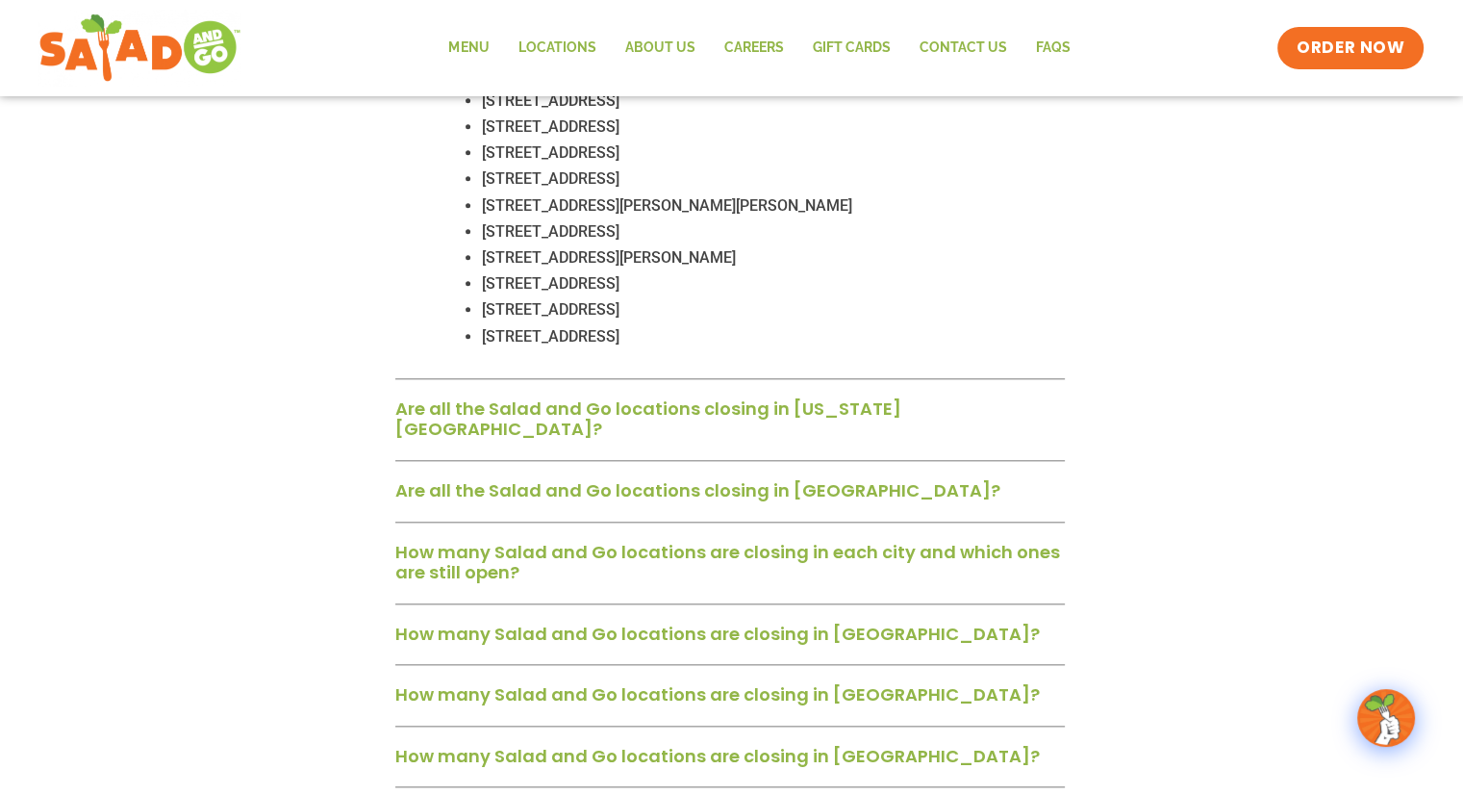
click at [606, 396] on link "Are all the Salad and Go locations closing in [US_STATE][GEOGRAPHIC_DATA]?" at bounding box center [648, 418] width 506 height 45
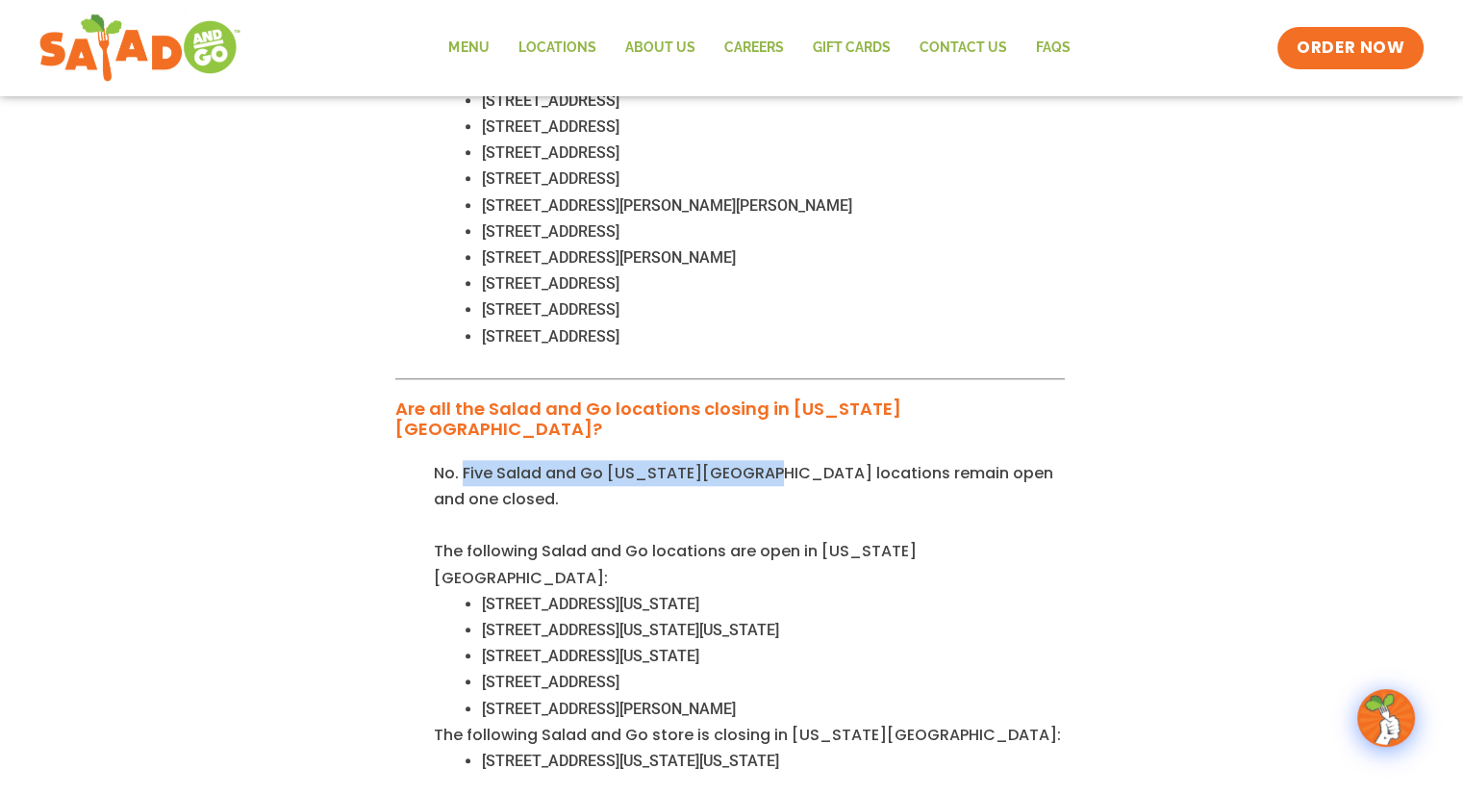
drag, startPoint x: 465, startPoint y: 399, endPoint x: 905, endPoint y: 407, distance: 440.7
click at [761, 462] on span "No. Five Salad and Go [US_STATE][GEOGRAPHIC_DATA] locations remain open and one…" at bounding box center [744, 486] width 620 height 48
click at [970, 462] on span "No. Five Salad and Go [US_STATE][GEOGRAPHIC_DATA] locations remain open and one…" at bounding box center [744, 486] width 620 height 48
click at [870, 462] on span "No. Five Salad and Go [US_STATE][GEOGRAPHIC_DATA] locations remain open and one…" at bounding box center [744, 486] width 620 height 48
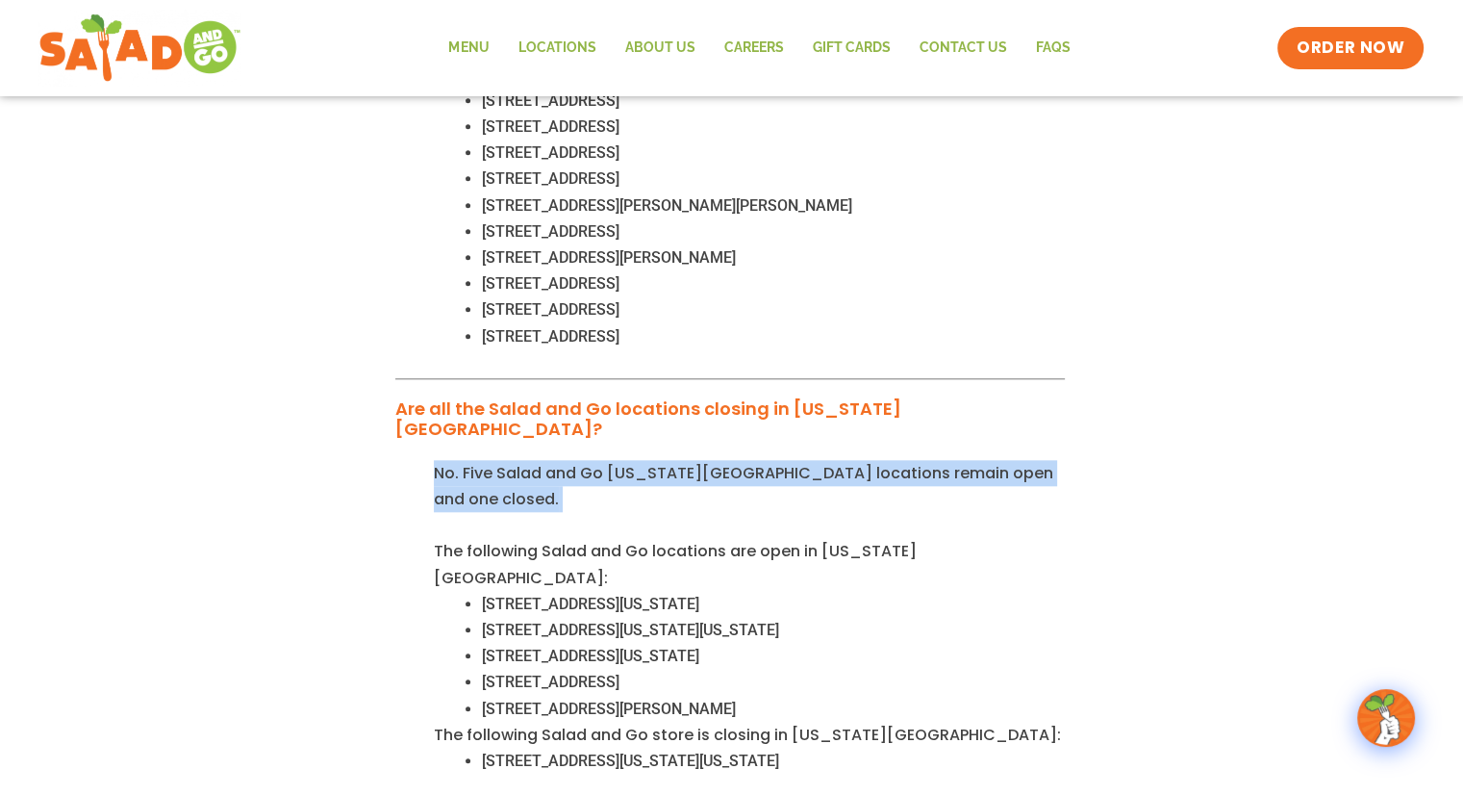
click at [870, 462] on span "No. Five Salad and Go [US_STATE][GEOGRAPHIC_DATA] locations remain open and one…" at bounding box center [744, 486] width 620 height 48
copy p "No. Five Salad and Go [US_STATE][GEOGRAPHIC_DATA] locations remain open and one…"
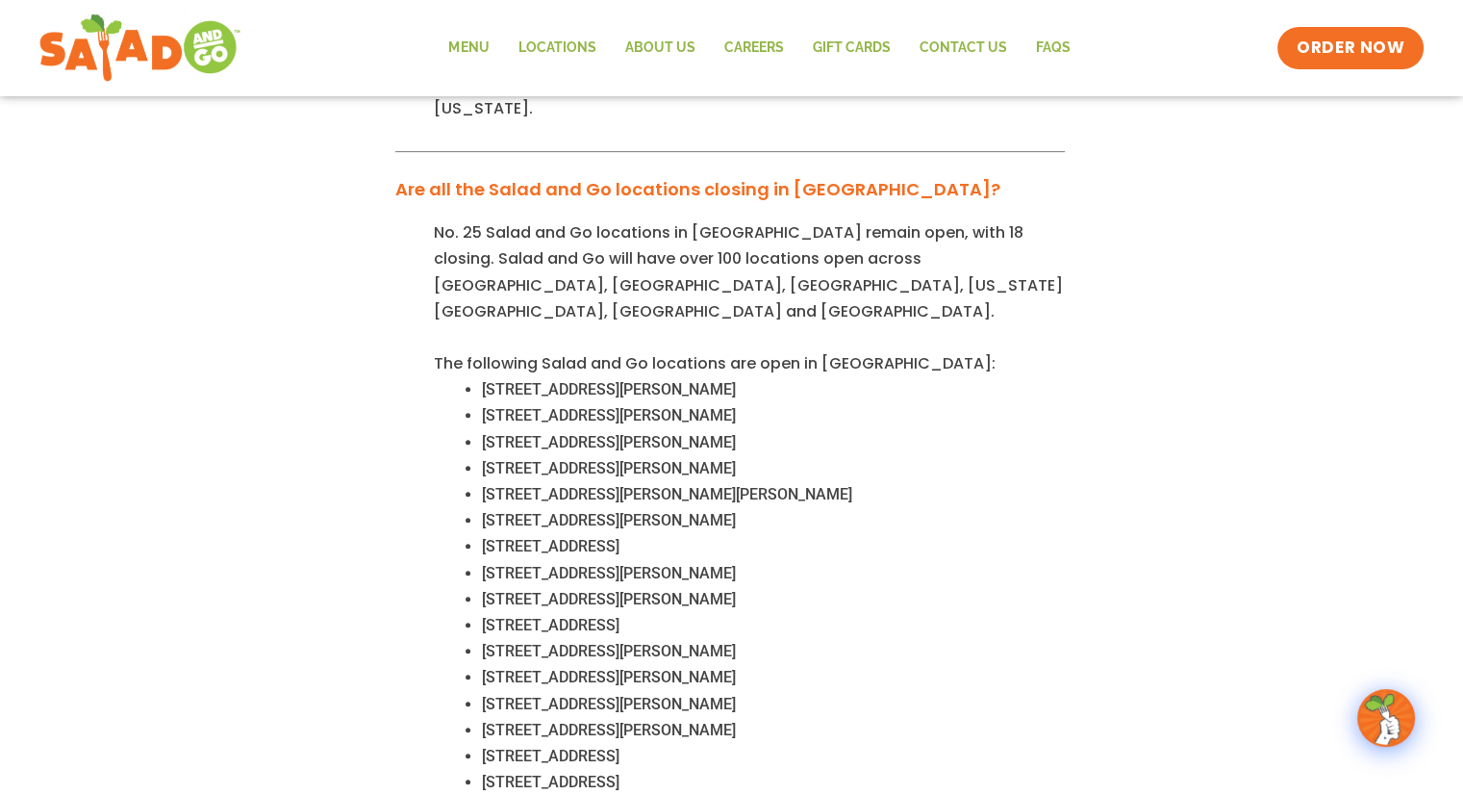
scroll to position [673, 0]
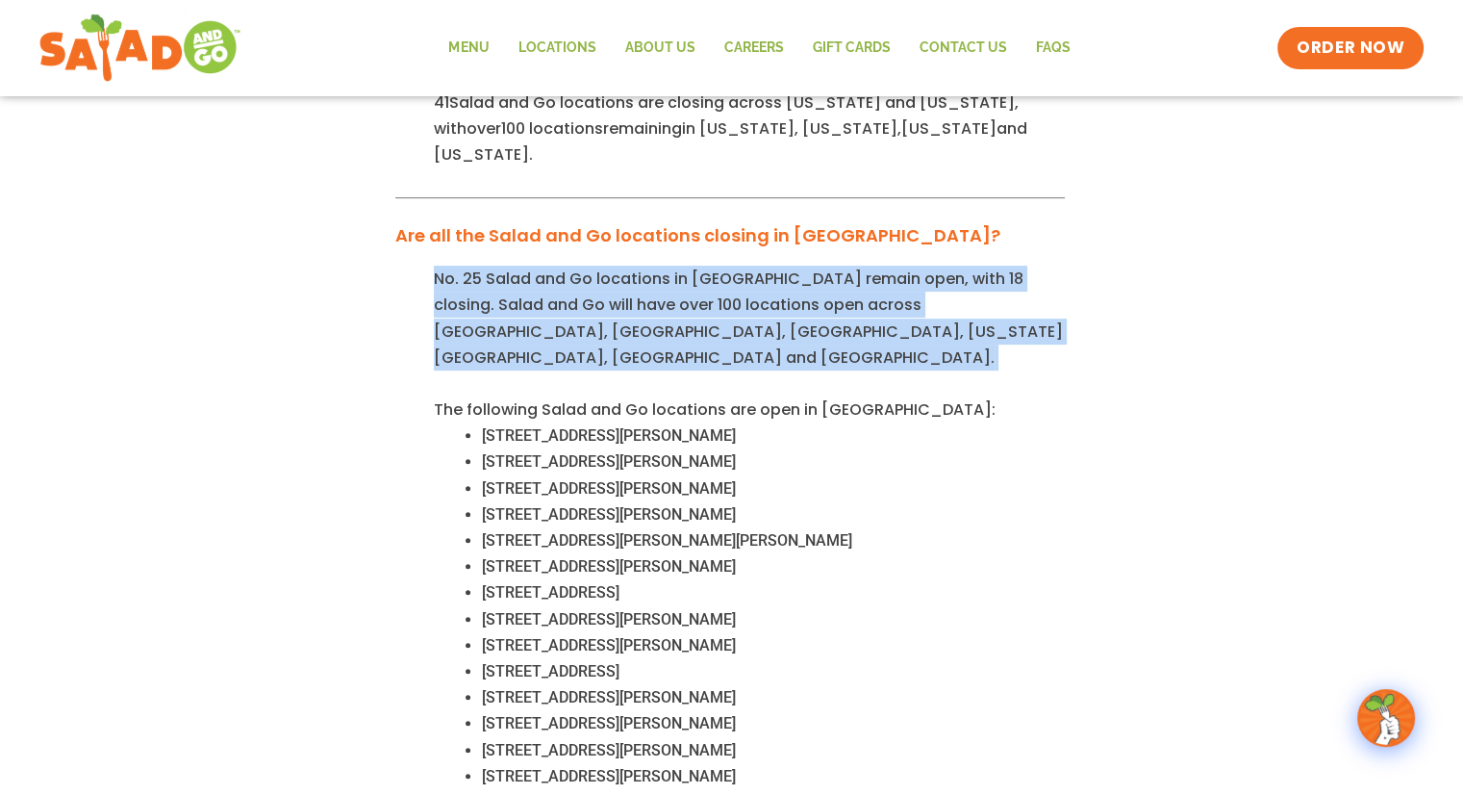
drag, startPoint x: 435, startPoint y: 248, endPoint x: 858, endPoint y: 297, distance: 426.2
click at [858, 297] on p "No. 25 Salad and Go locations in [GEOGRAPHIC_DATA] remain open, with 18 closing…" at bounding box center [749, 318] width 631 height 105
copy p "No. 25 Salad and Go locations in [GEOGRAPHIC_DATA] remain open, with 18 closing…"
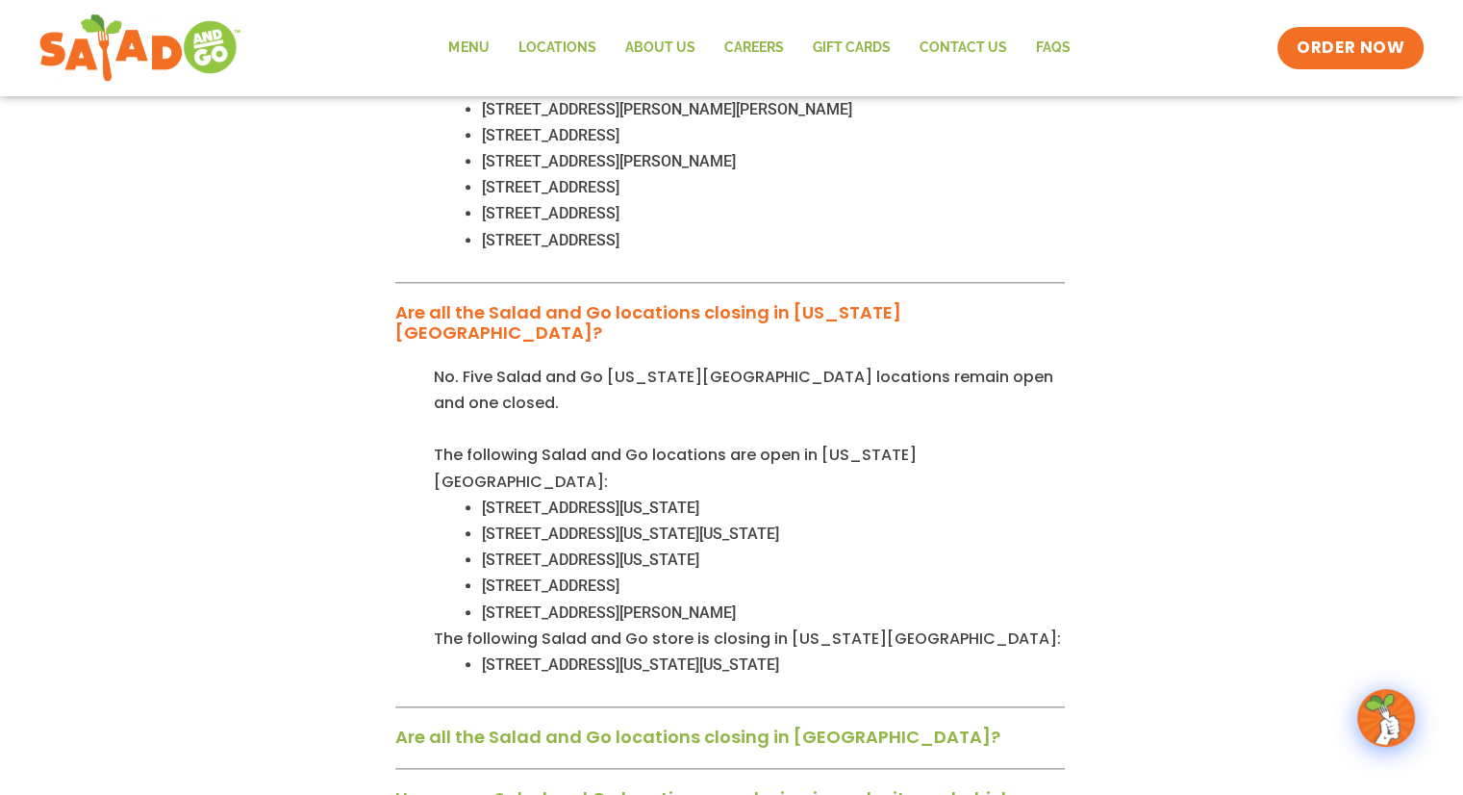
scroll to position [2309, 0]
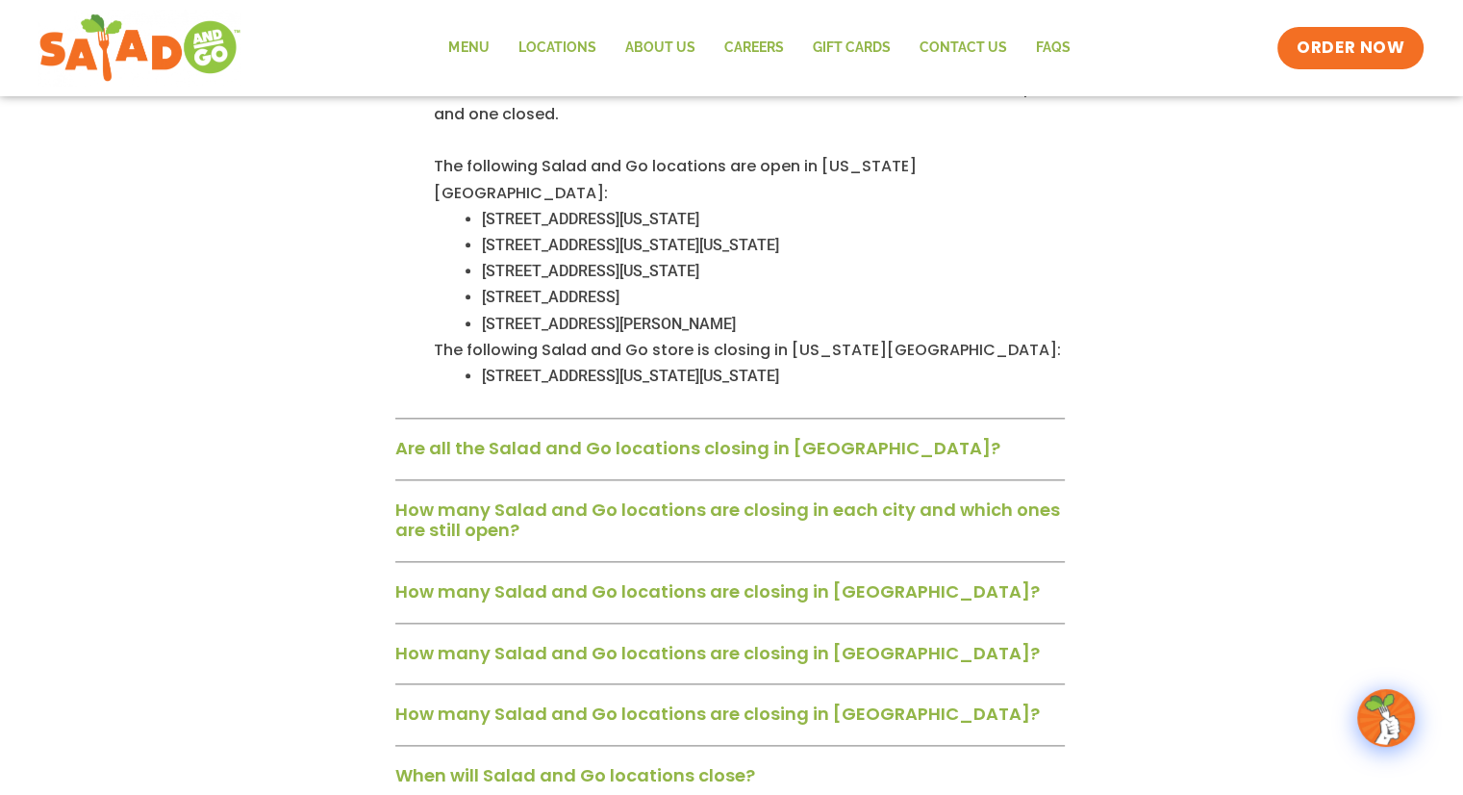
click at [623, 436] on link "Are all the Salad and Go locations closing in [GEOGRAPHIC_DATA]?" at bounding box center [697, 448] width 605 height 24
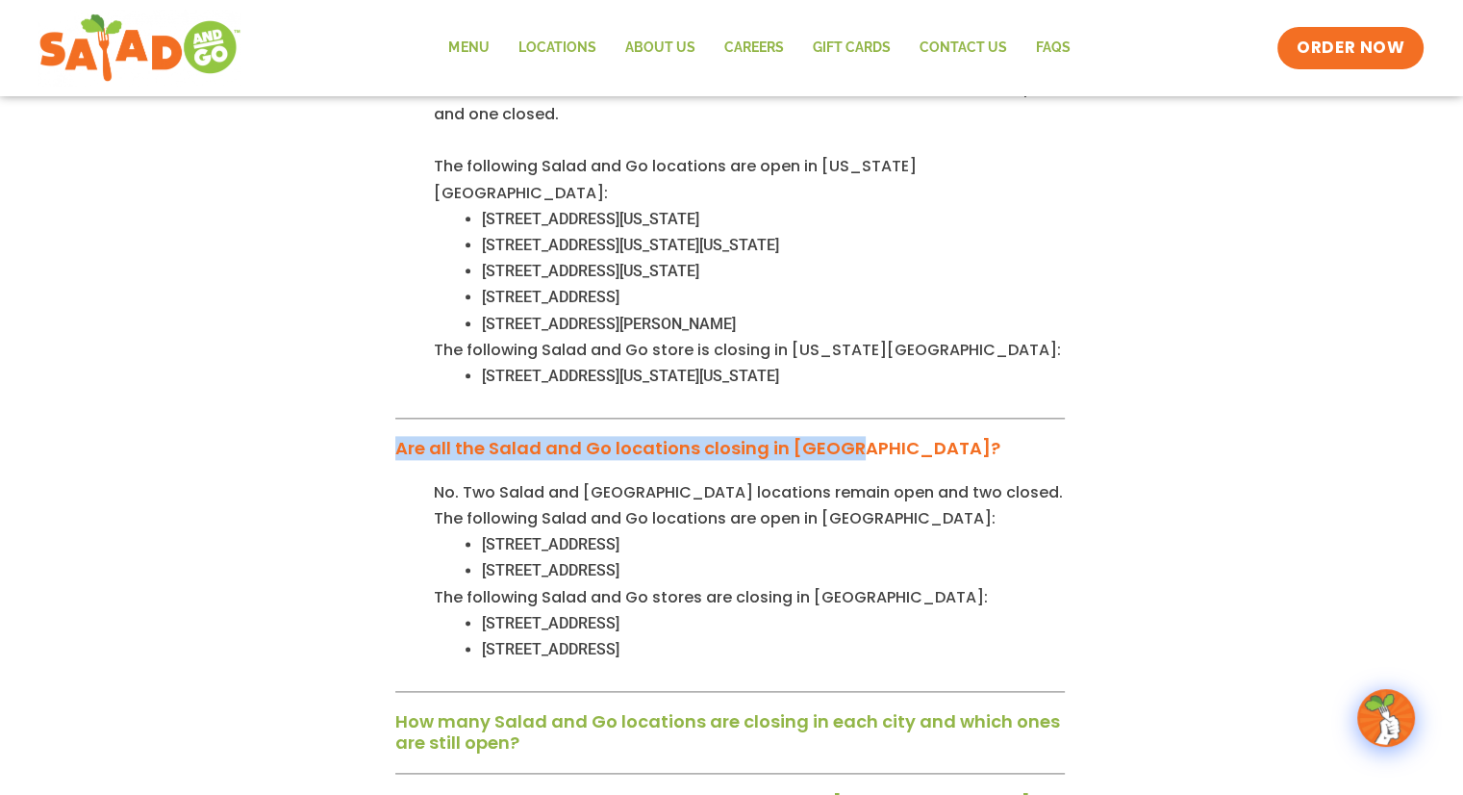
drag, startPoint x: 858, startPoint y: 324, endPoint x: 341, endPoint y: 322, distance: 517.6
copy link "Are all the Salad and Go locations closing in [GEOGRAPHIC_DATA]?"
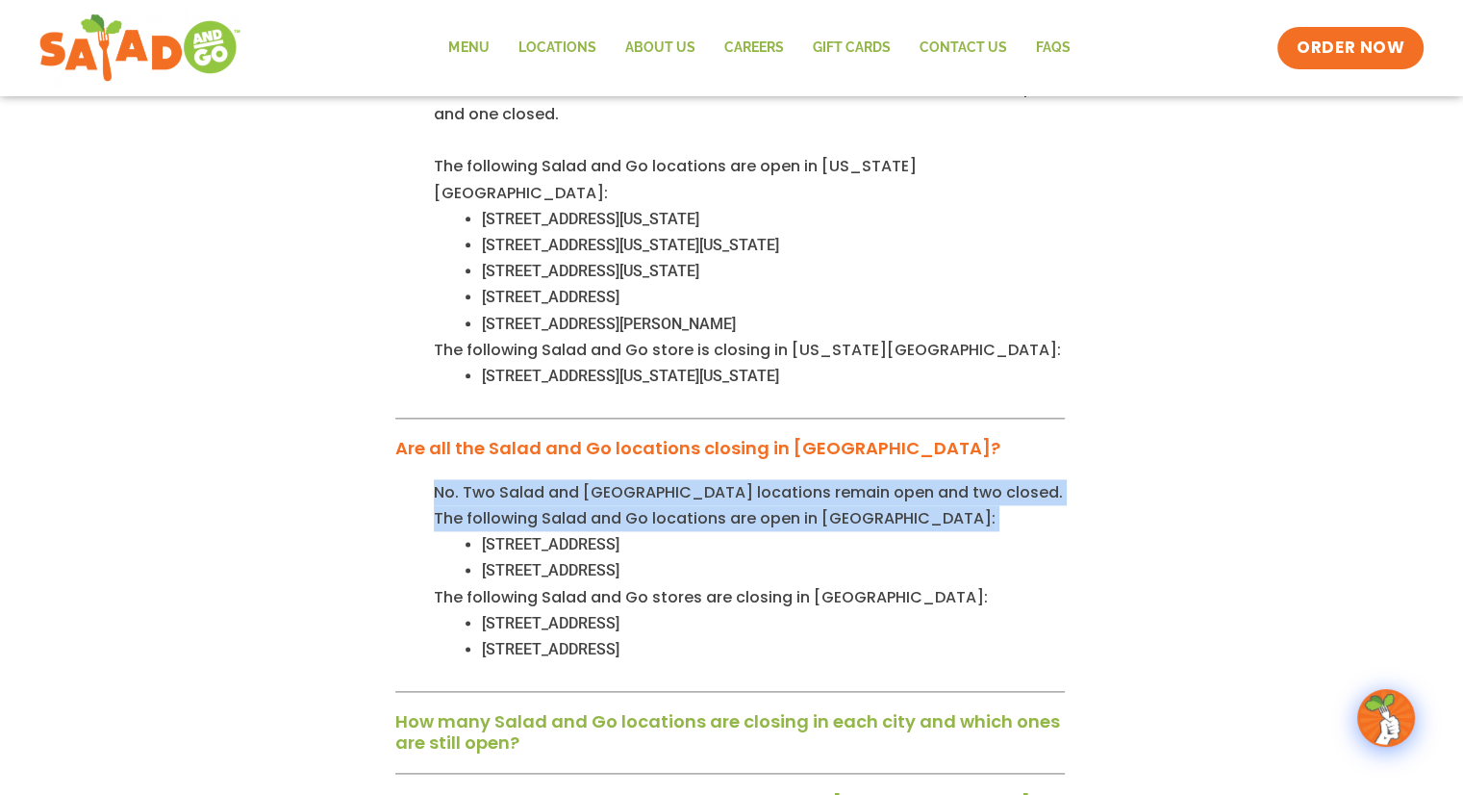
drag, startPoint x: 428, startPoint y: 366, endPoint x: 774, endPoint y: 381, distance: 345.7
click at [774, 479] on div "No. Two Salad and Go Tulsa locations remain open and two closed. The following …" at bounding box center [730, 585] width 670 height 213
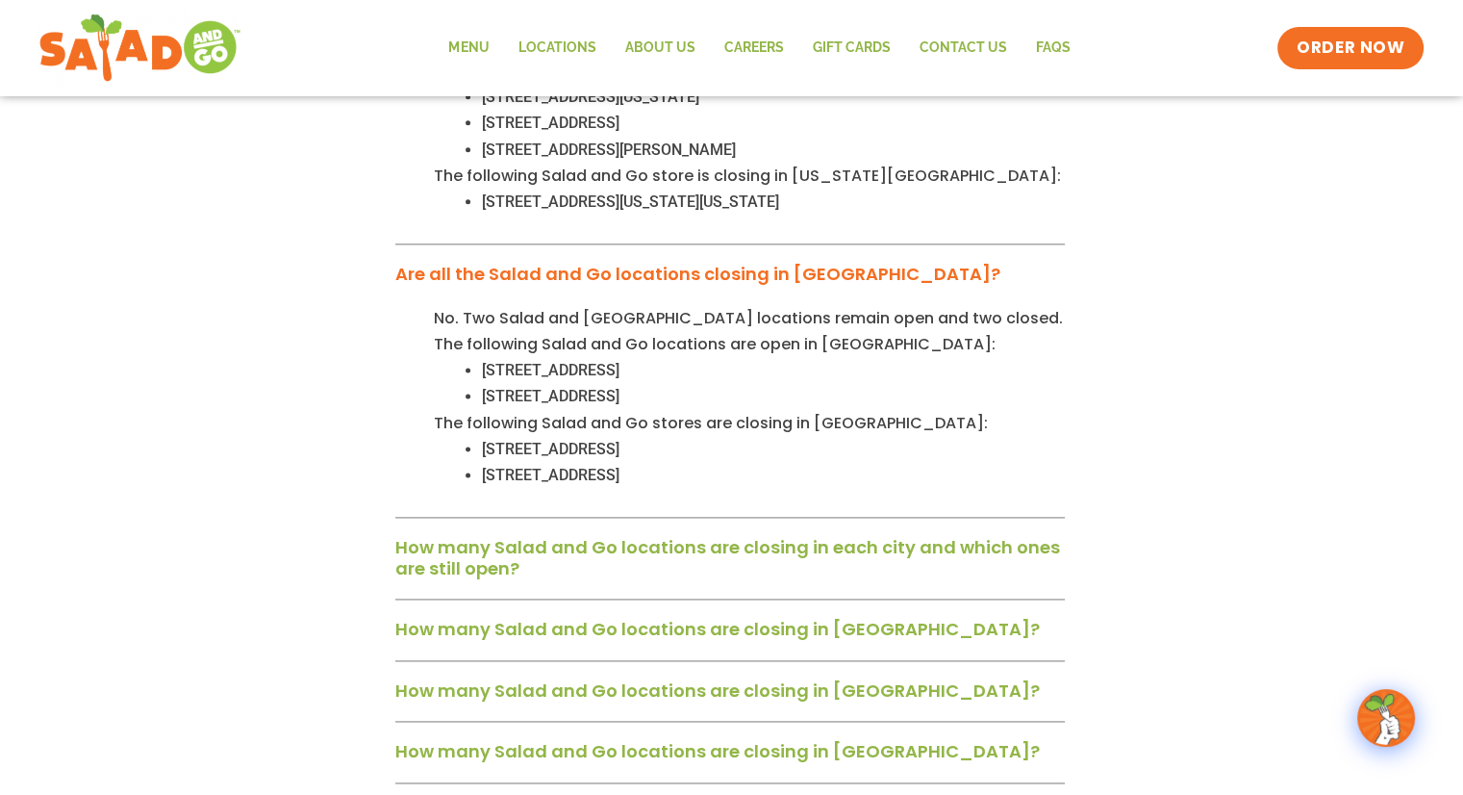
scroll to position [2598, 0]
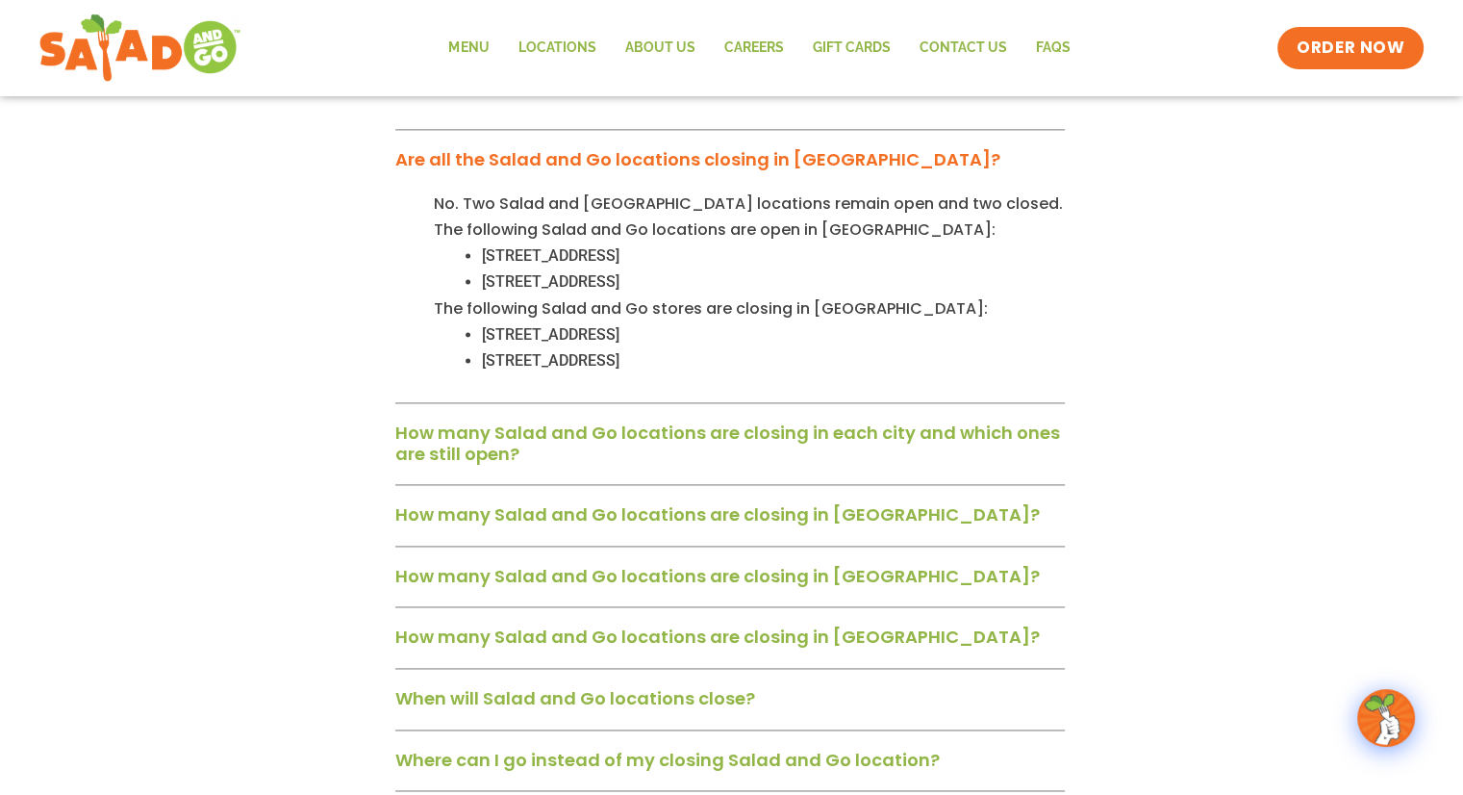
click at [453, 420] on link "How many Salad and Go locations are closing in each city and which ones are sti…" at bounding box center [727, 442] width 665 height 45
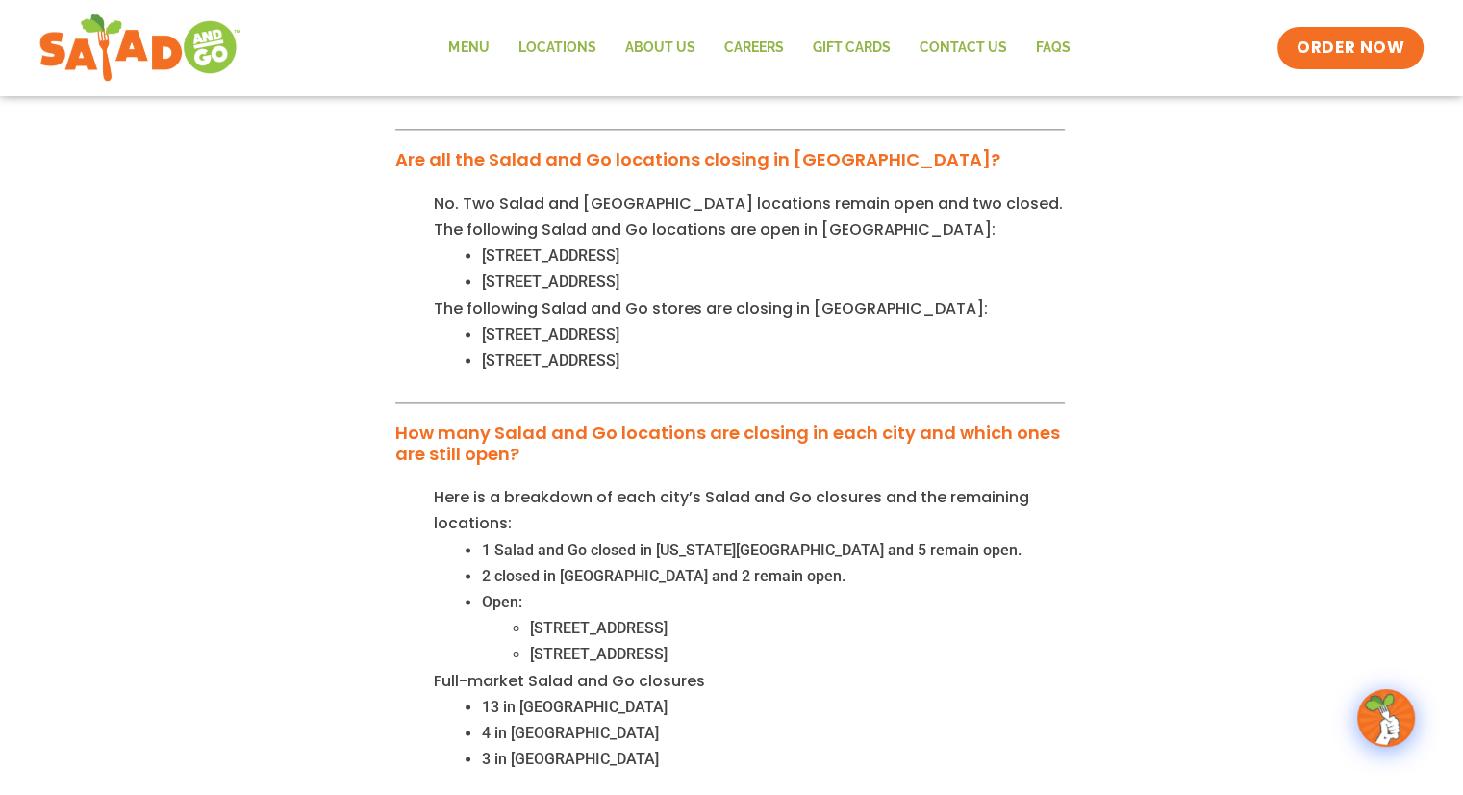
click at [428, 484] on div "Here is a breakdown of each city’s Salad and Go closures and the remaining loca…" at bounding box center [730, 642] width 670 height 317
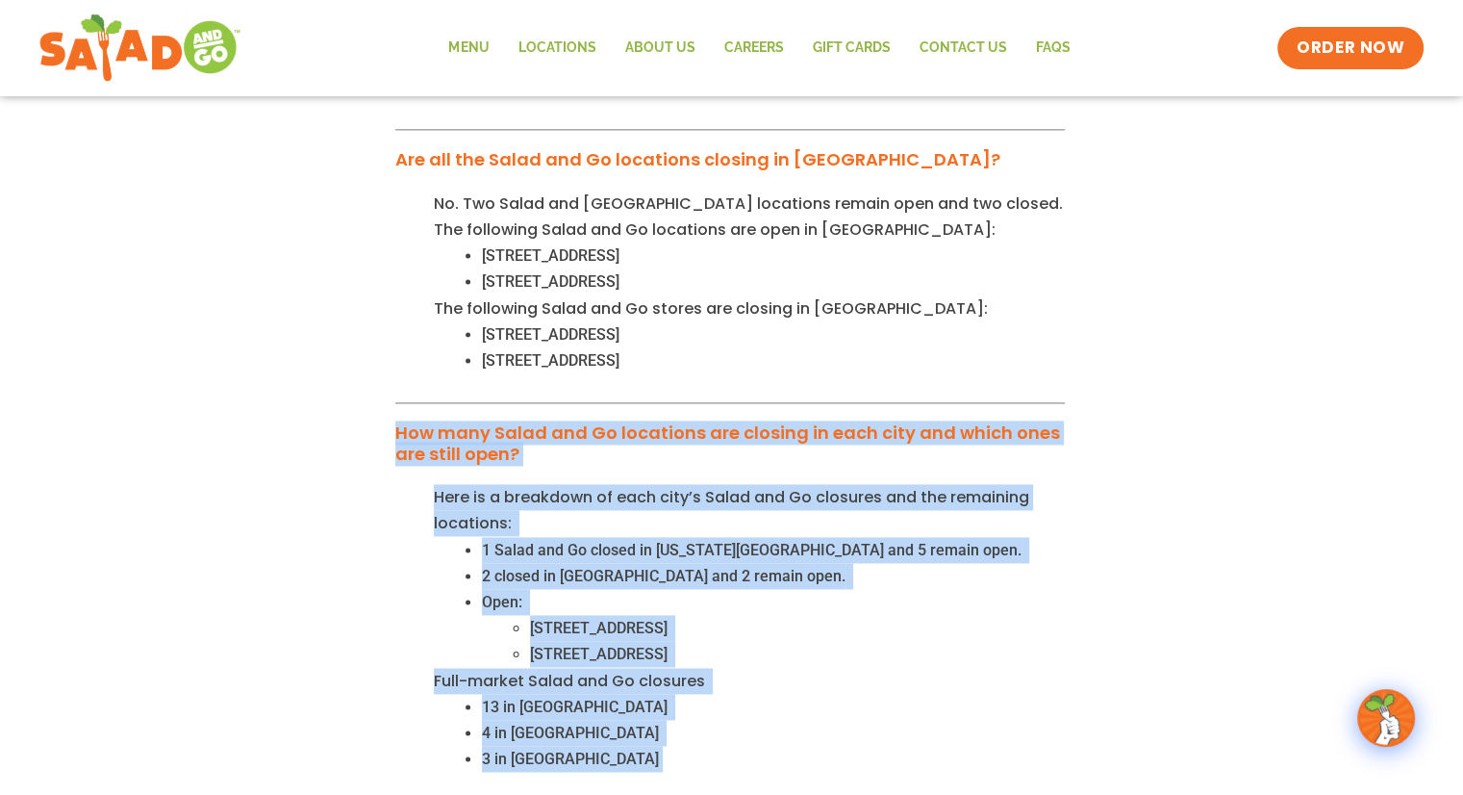
drag, startPoint x: 388, startPoint y: 298, endPoint x: 573, endPoint y: 659, distance: 405.8
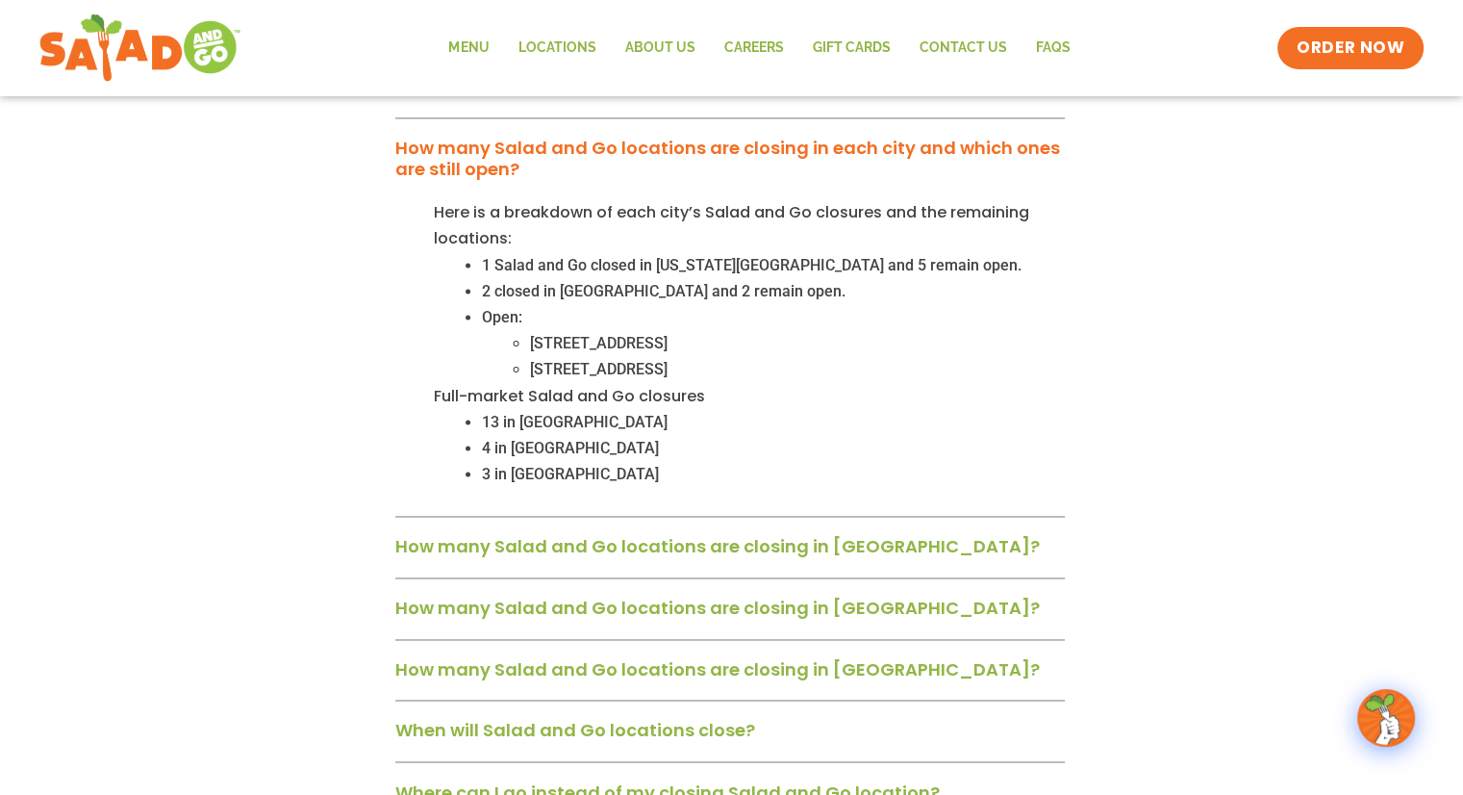
scroll to position [2983, 0]
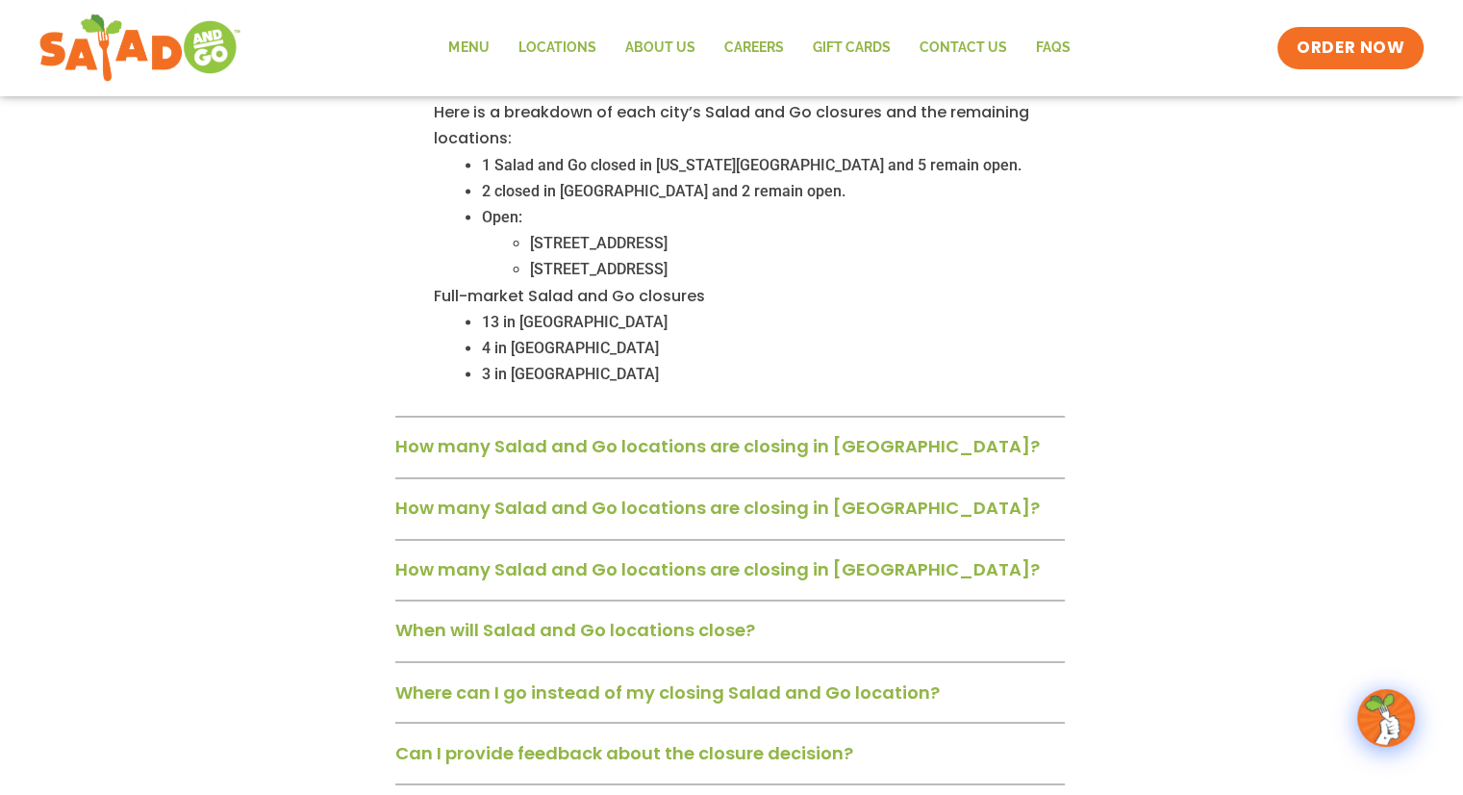
click at [590, 434] on link "How many Salad and Go locations are closing in [GEOGRAPHIC_DATA]?" at bounding box center [717, 446] width 645 height 24
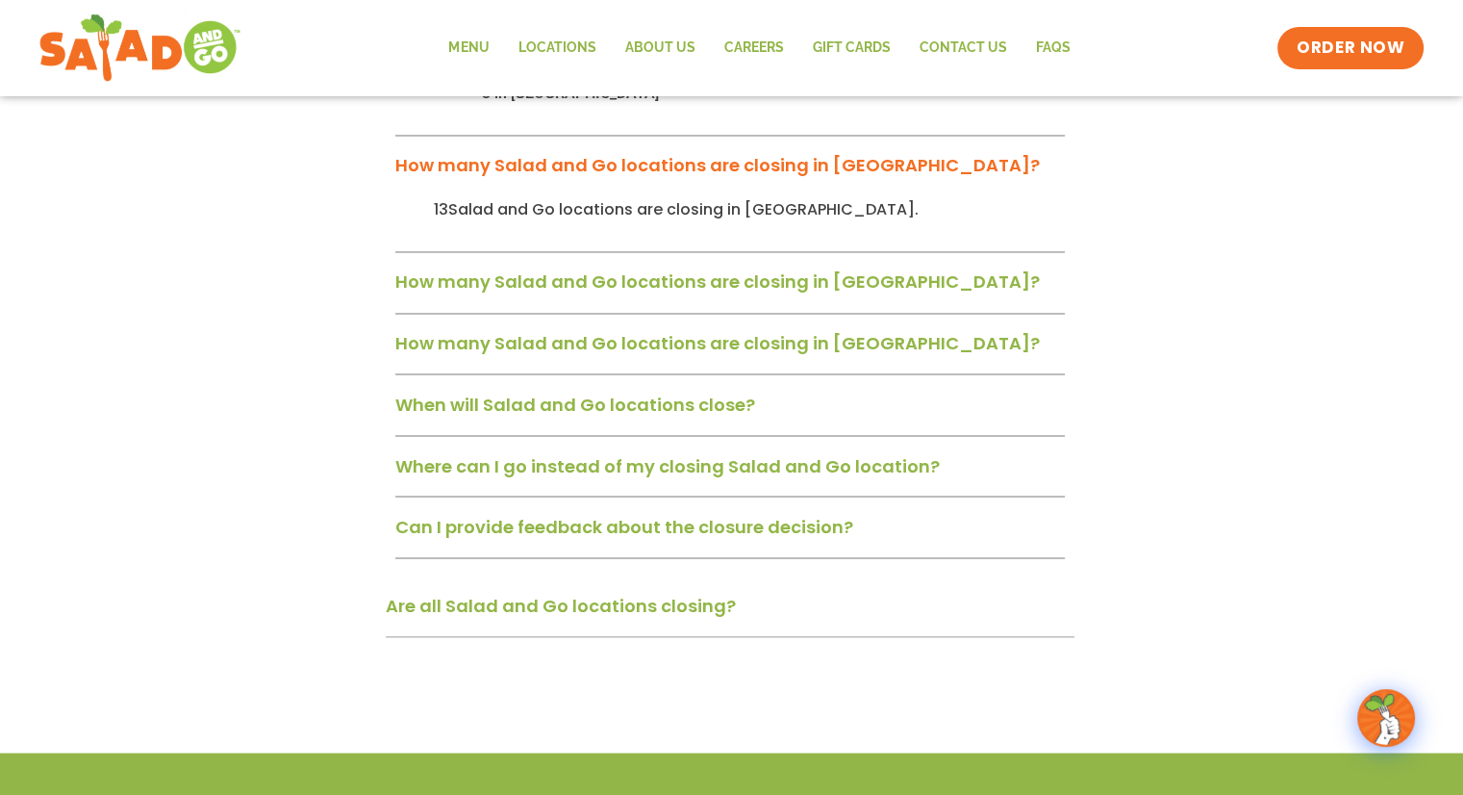
scroll to position [3271, 0]
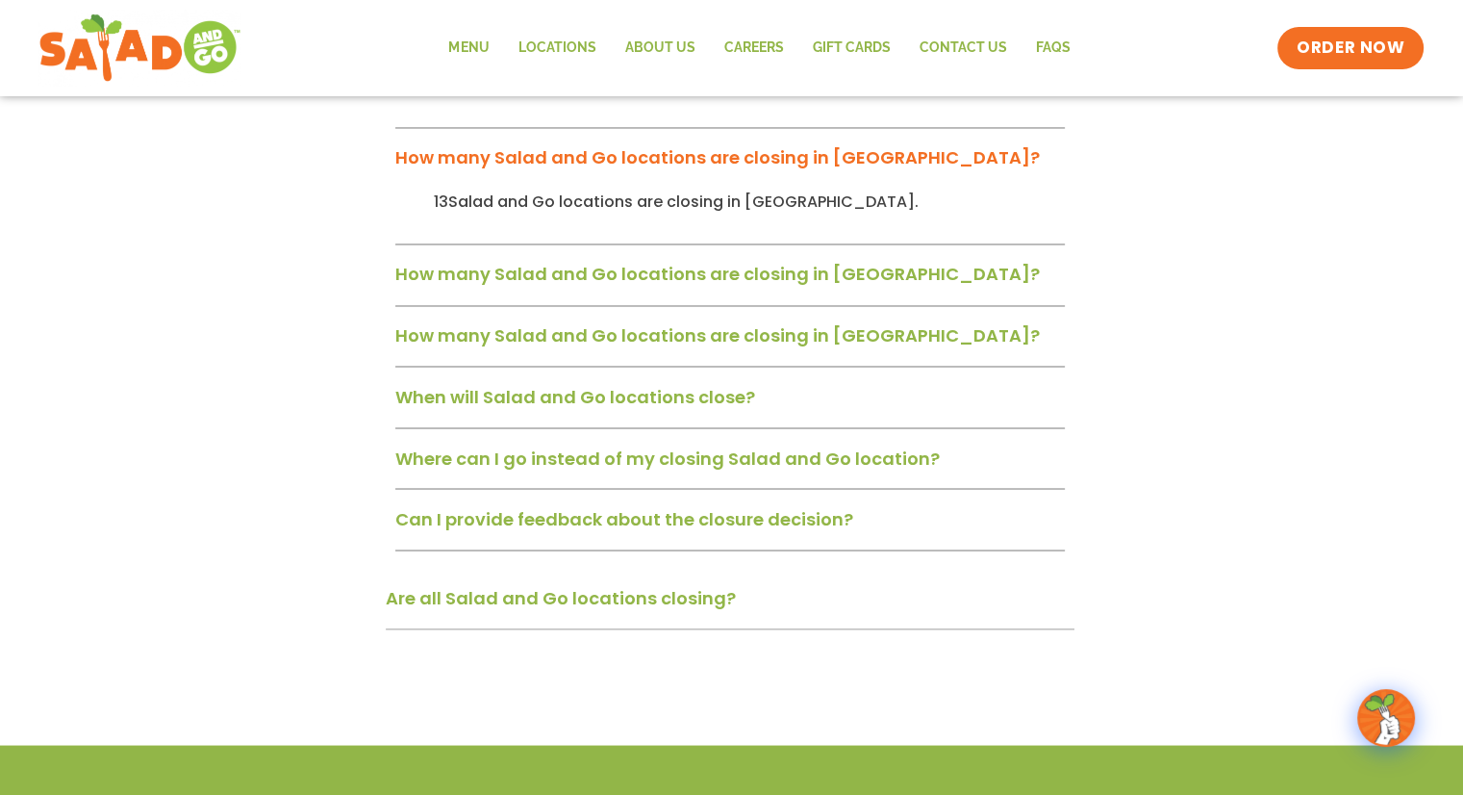
click at [727, 506] on link "Can I provide feedback about the closure decision?" at bounding box center [624, 518] width 458 height 24
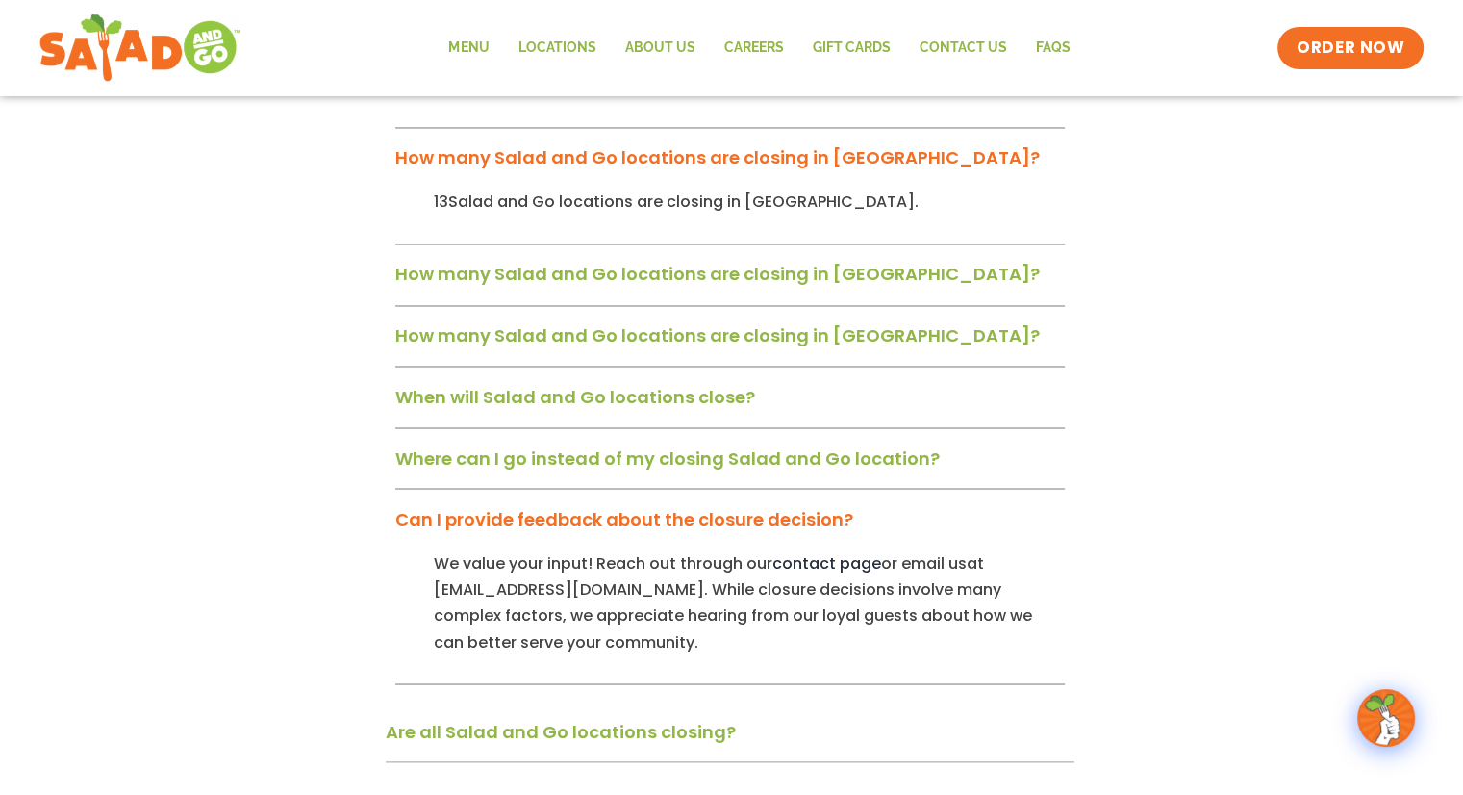
click at [685, 713] on div "Are all Salad and Go locations closing?" at bounding box center [730, 738] width 689 height 50
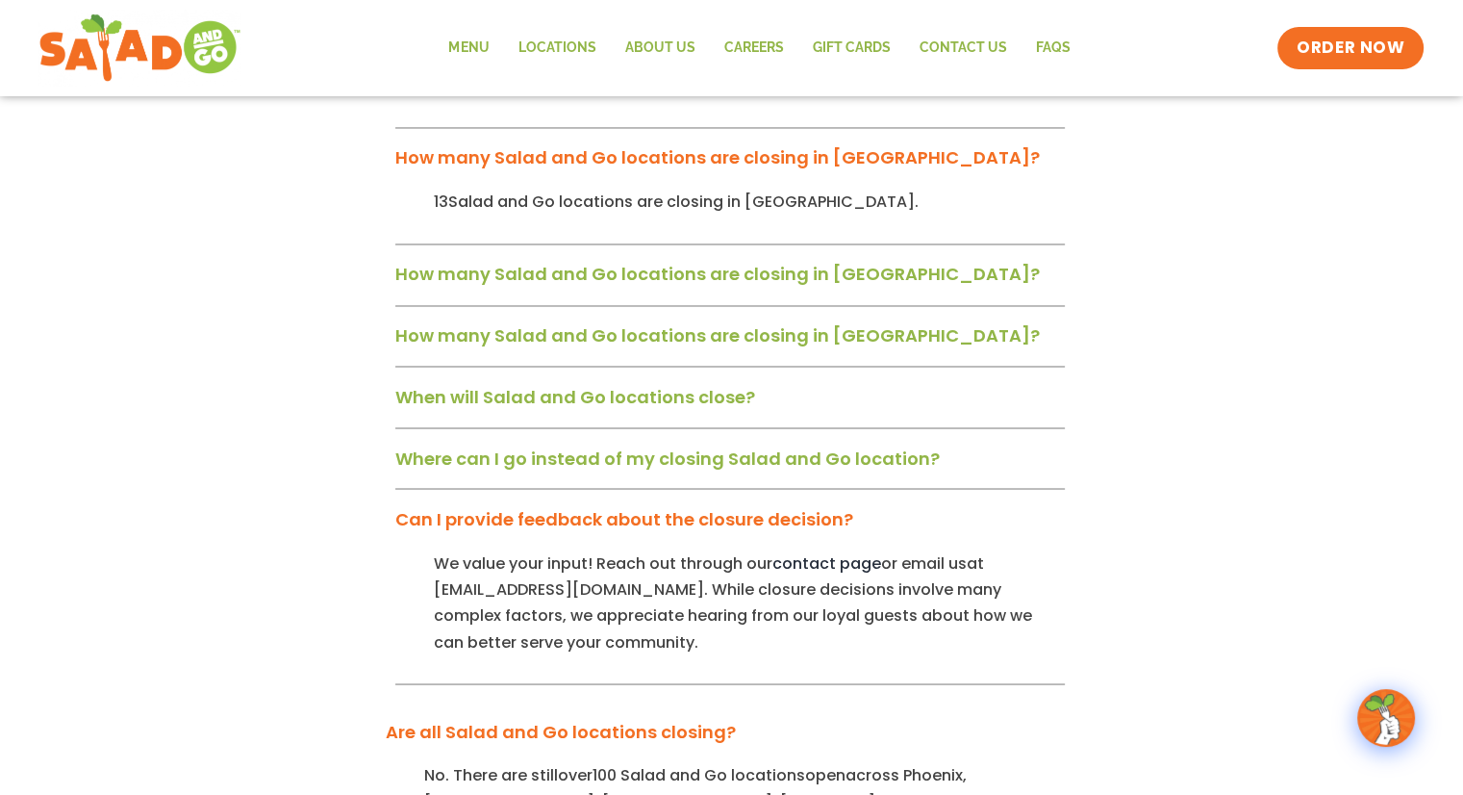
click at [620, 445] on link "Where can I go instead of my closing Salad and Go location?" at bounding box center [667, 457] width 545 height 24
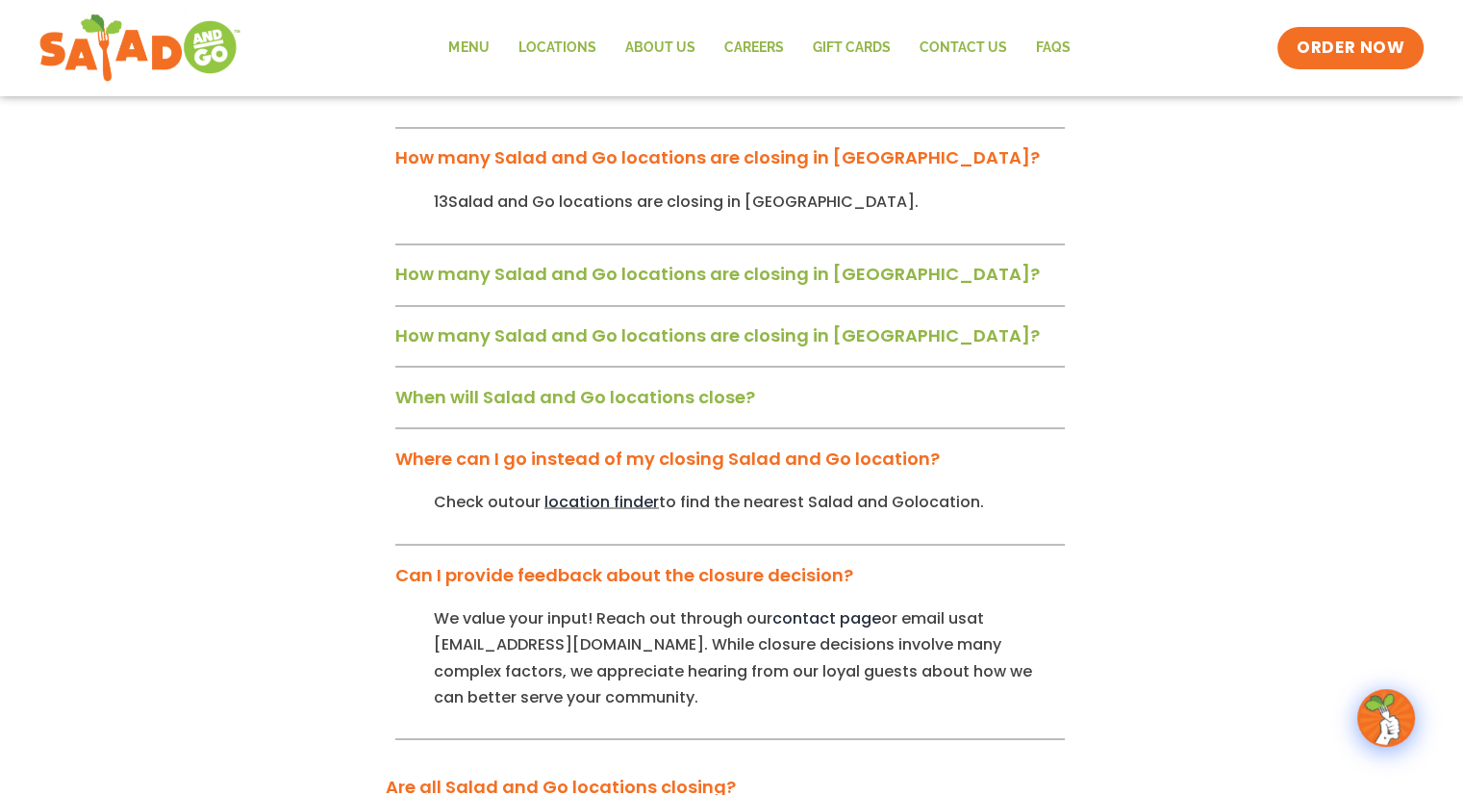
click at [620, 384] on link "When will Salad and Go locations close?" at bounding box center [575, 396] width 360 height 24
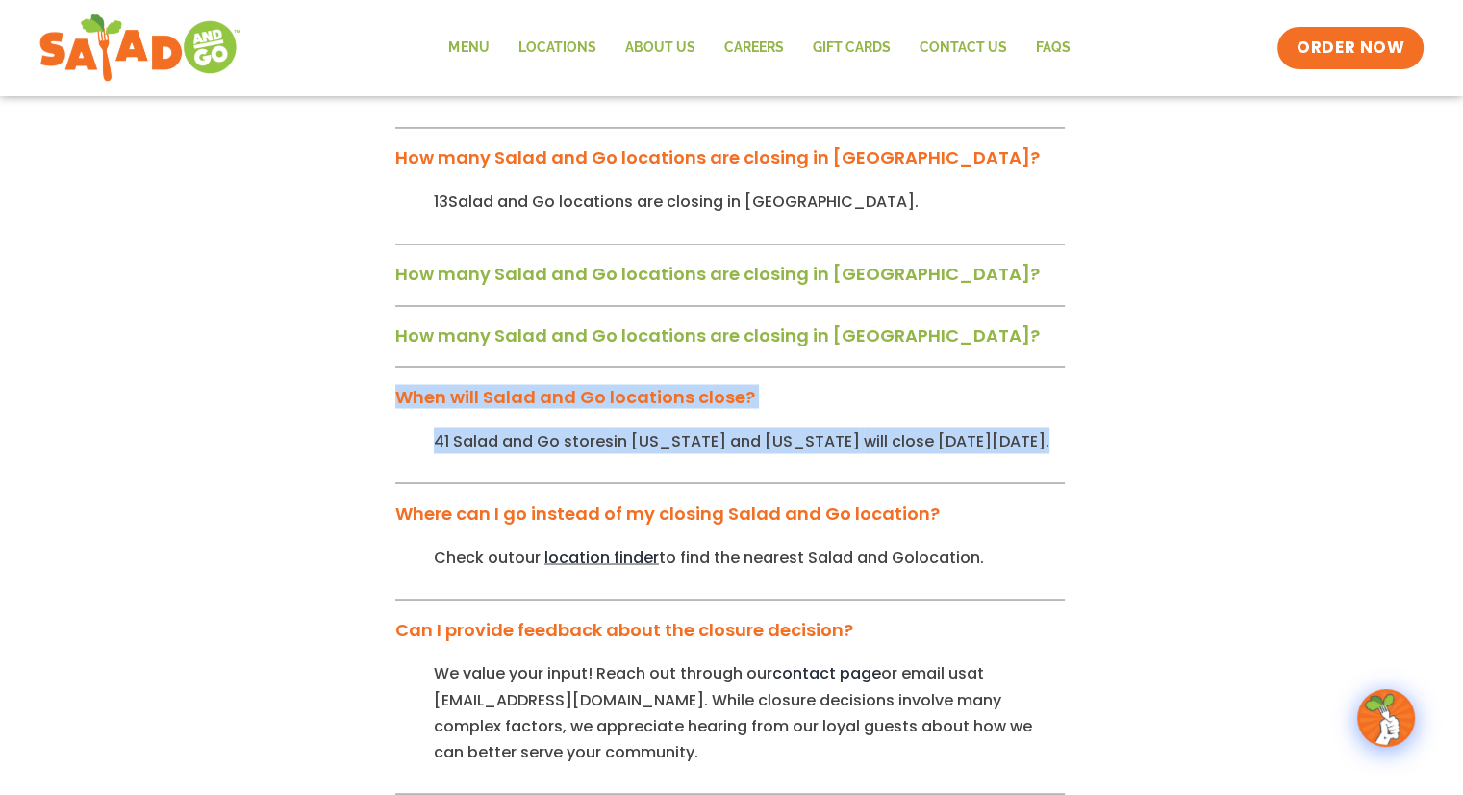
drag, startPoint x: 396, startPoint y: 275, endPoint x: 1119, endPoint y: 342, distance: 725.6
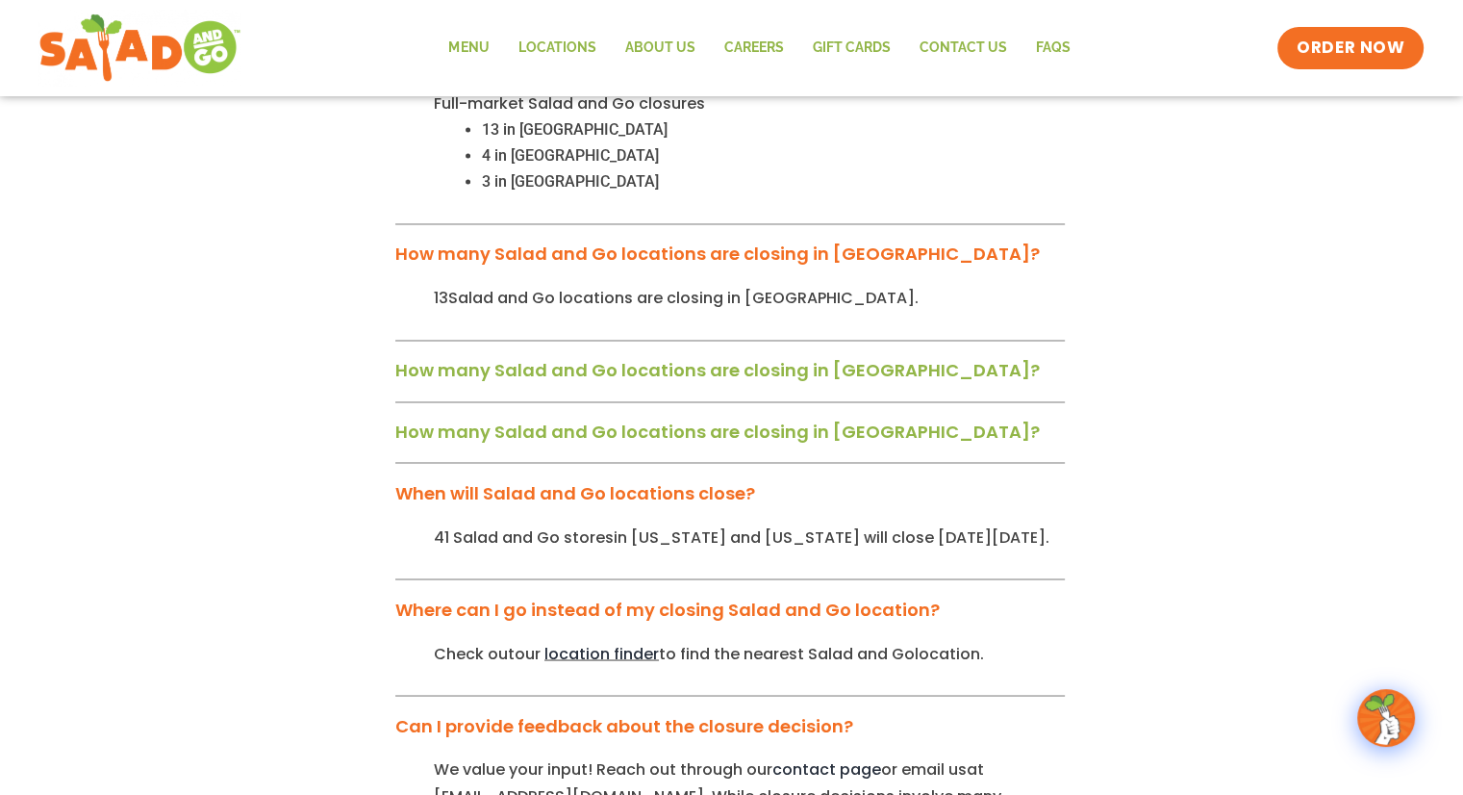
click at [598, 419] on link "How many Salad and Go locations are closing in [GEOGRAPHIC_DATA]?" at bounding box center [717, 431] width 645 height 24
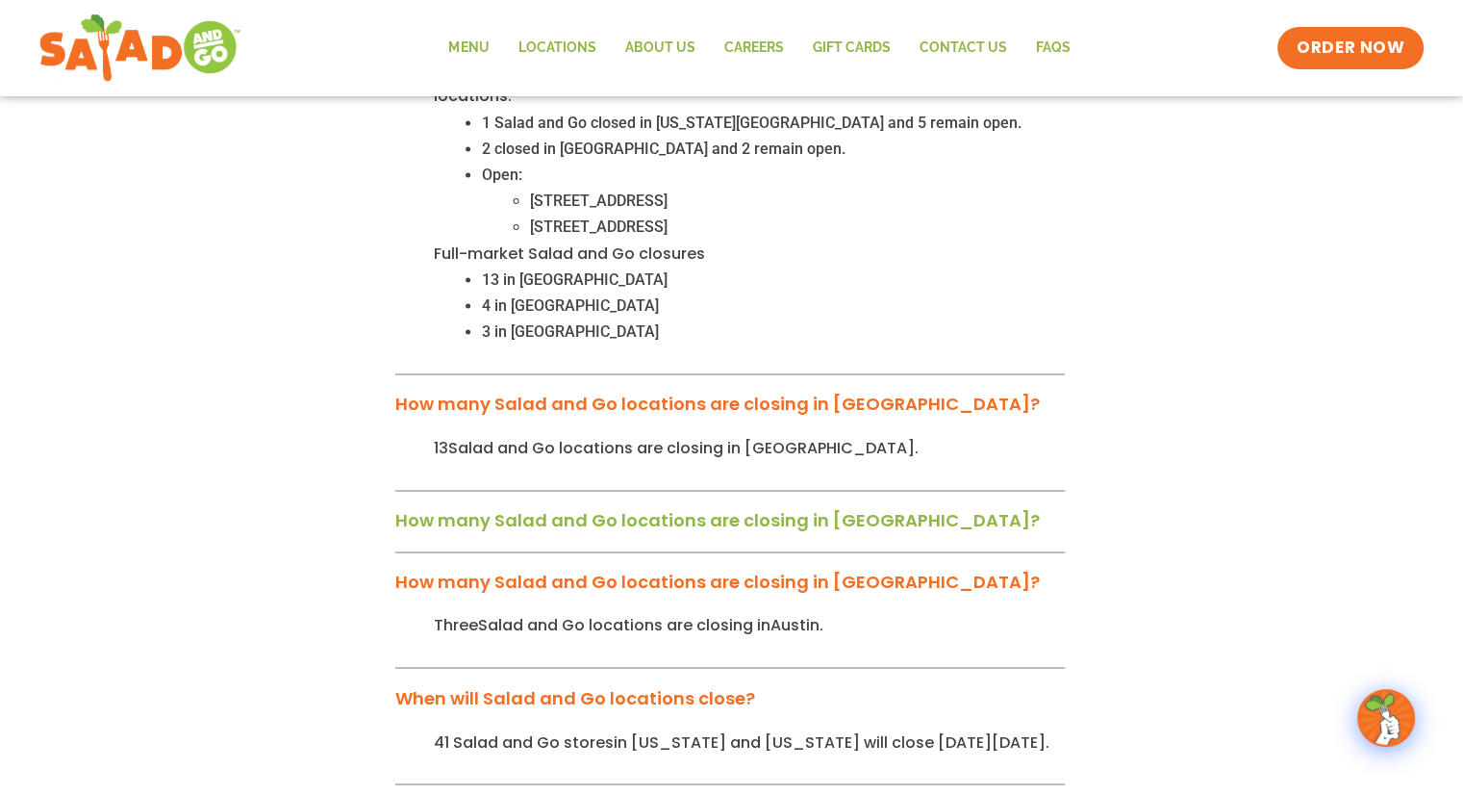
scroll to position [2983, 0]
